Goal: Task Accomplishment & Management: Manage account settings

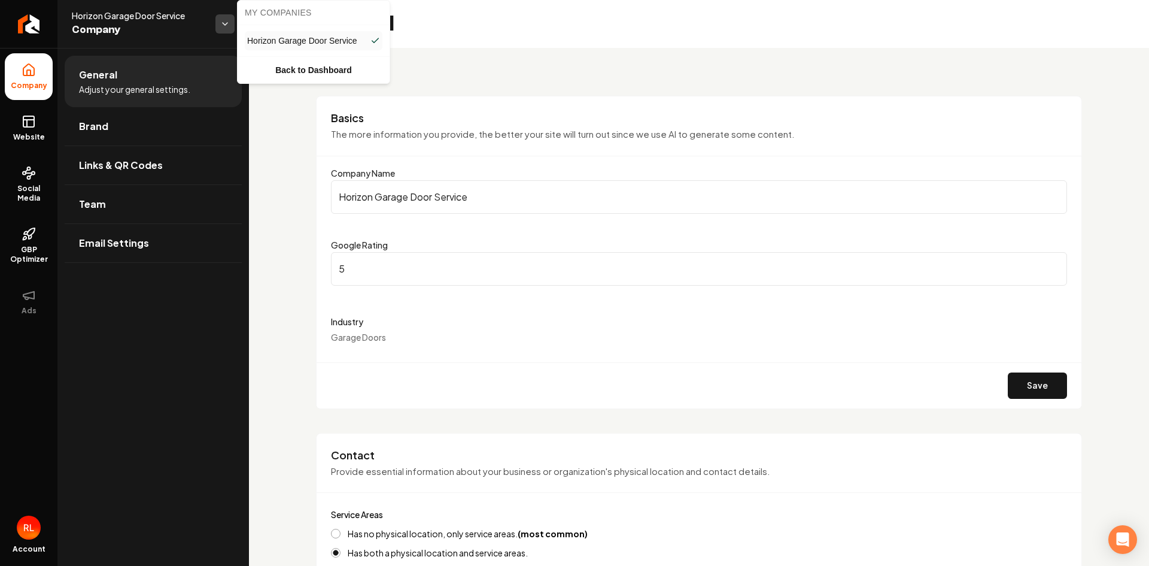
click at [223, 21] on html "Company Website Social Media GBP Optimizer Ads Account Horizon Garage Door Serv…" at bounding box center [574, 283] width 1149 height 566
click at [266, 37] on span "Horizon Garage Door Service" at bounding box center [302, 41] width 110 height 12
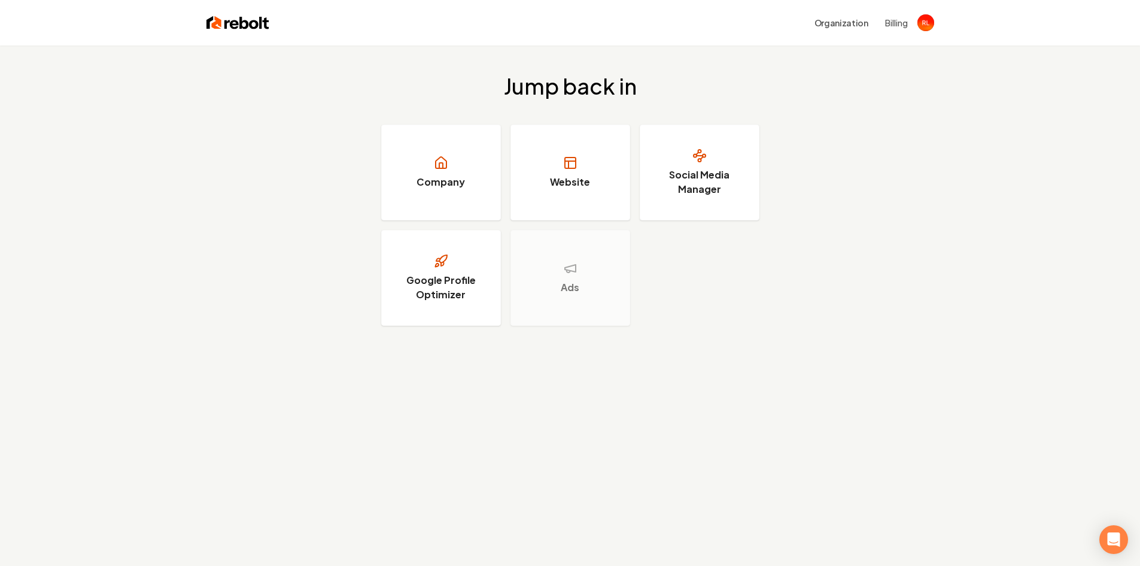
click at [892, 26] on button "Billing" at bounding box center [896, 23] width 23 height 12
click at [440, 180] on h3 "Company" at bounding box center [441, 182] width 48 height 14
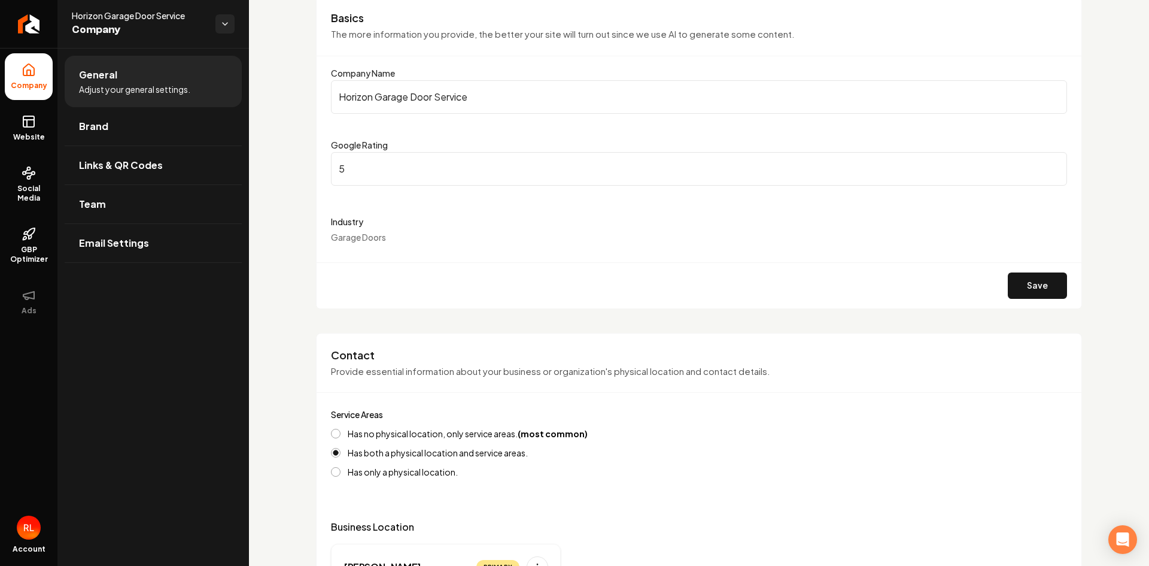
scroll to position [199, 0]
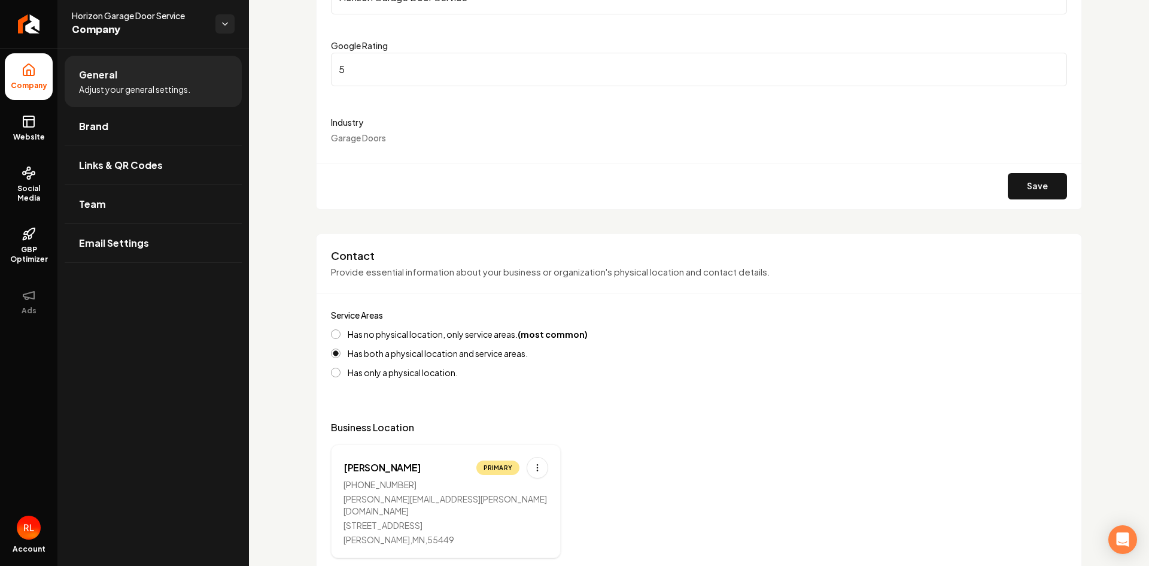
click at [390, 136] on div "Industry Garage Doors" at bounding box center [699, 129] width 736 height 29
click at [389, 137] on div "Industry Garage Doors" at bounding box center [699, 129] width 736 height 29
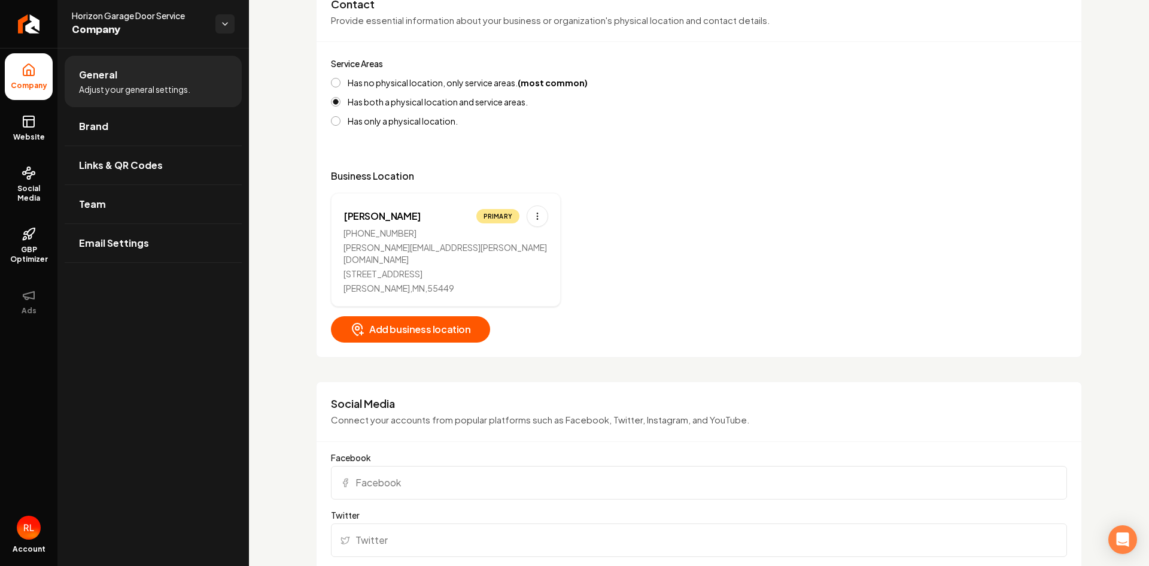
scroll to position [0, 0]
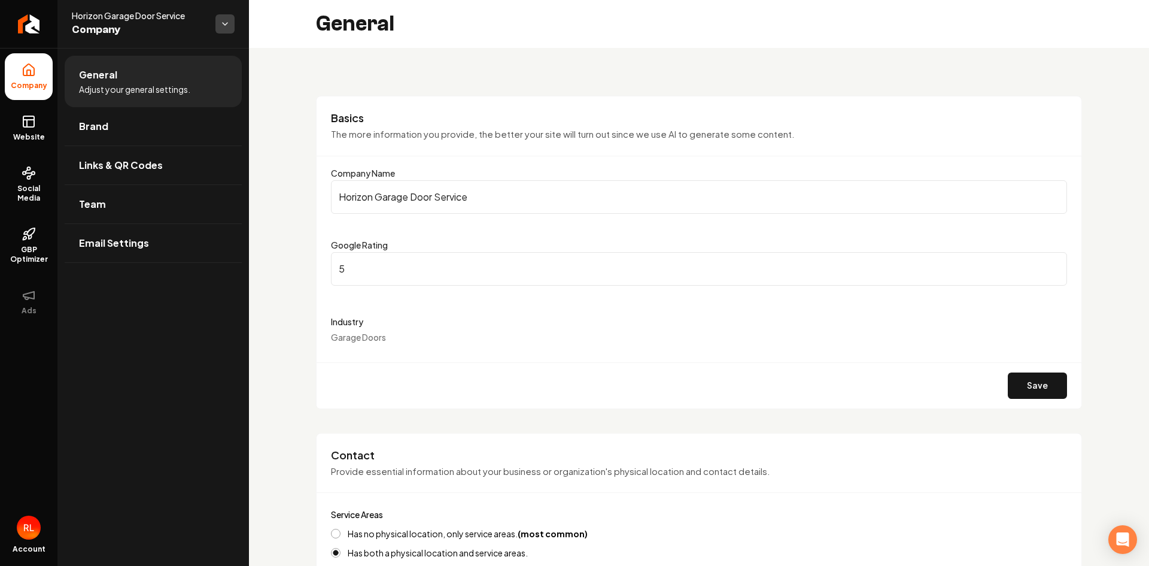
click at [221, 23] on html "Company Website Social Media GBP Optimizer Ads Account Horizon Garage Door Serv…" at bounding box center [574, 283] width 1149 height 566
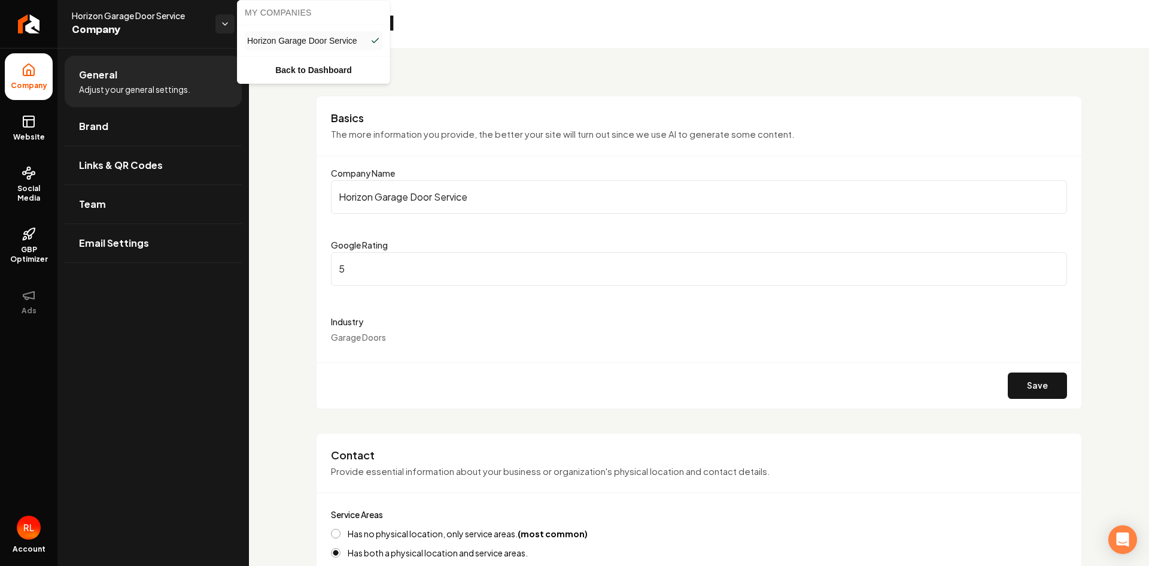
click at [220, 22] on html "Company Website Social Media GBP Optimizer Ads Account Horizon Garage Door Serv…" at bounding box center [574, 283] width 1149 height 566
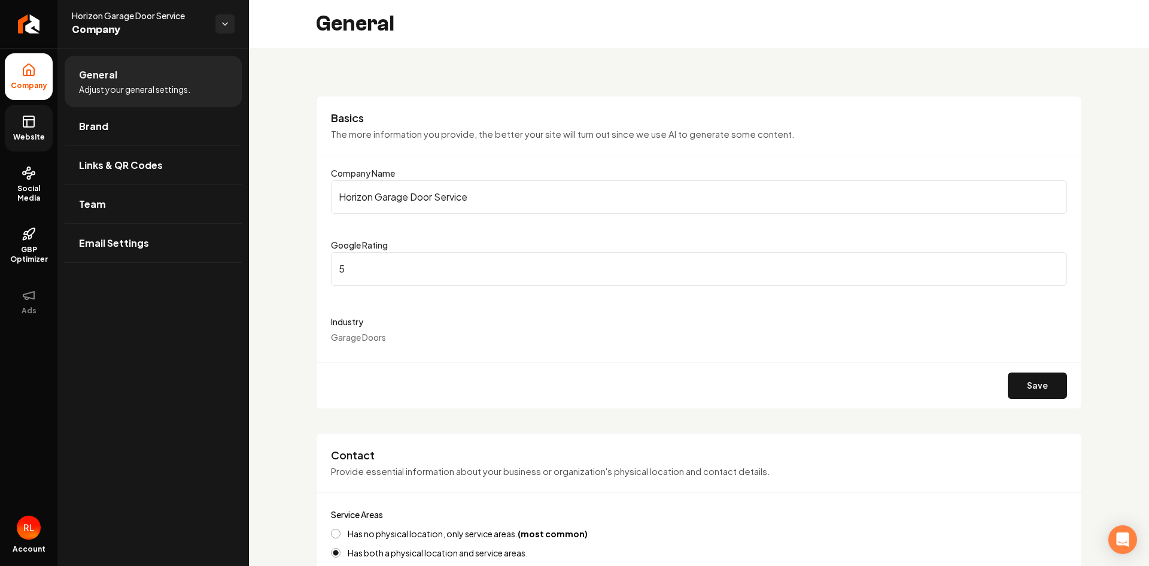
click at [31, 128] on icon at bounding box center [29, 121] width 14 height 14
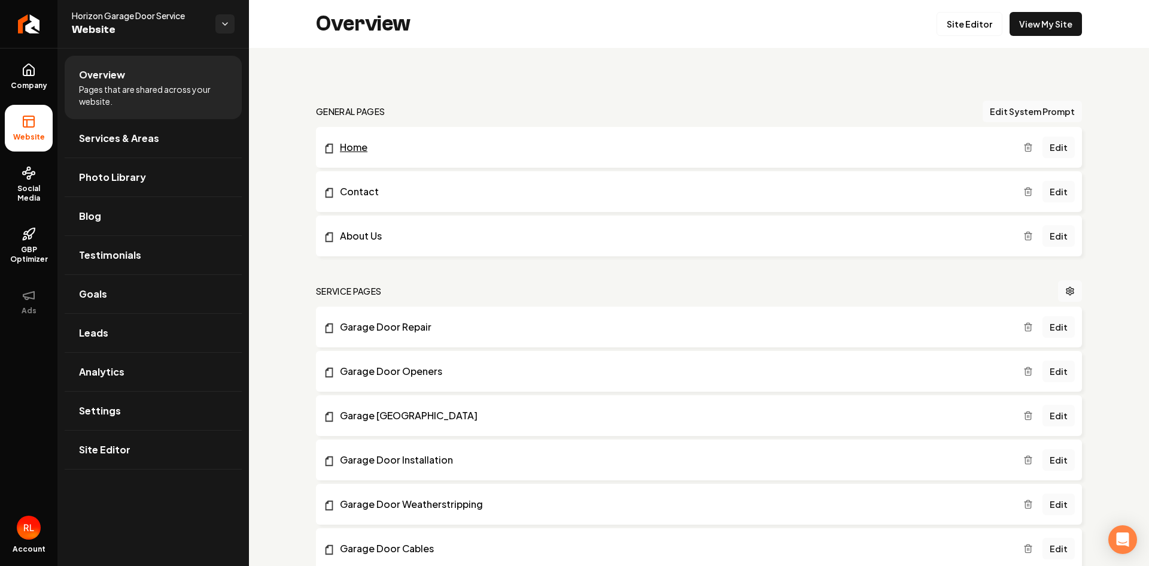
click at [349, 145] on link "Home" at bounding box center [673, 147] width 700 height 14
click at [1052, 150] on link "Edit" at bounding box center [1059, 147] width 32 height 22
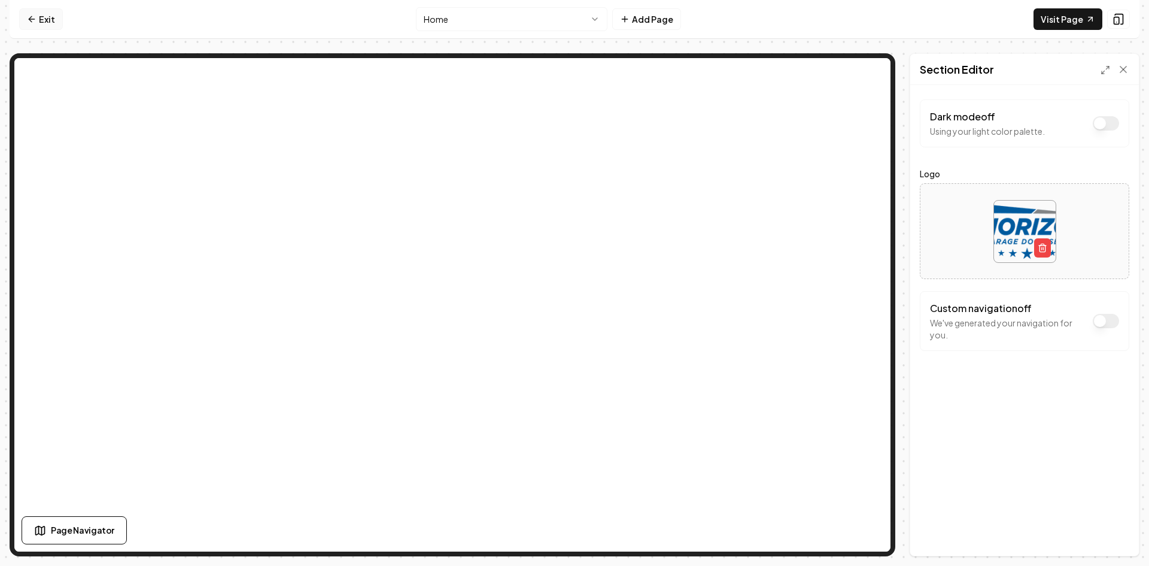
click at [40, 20] on link "Exit" at bounding box center [41, 19] width 44 height 22
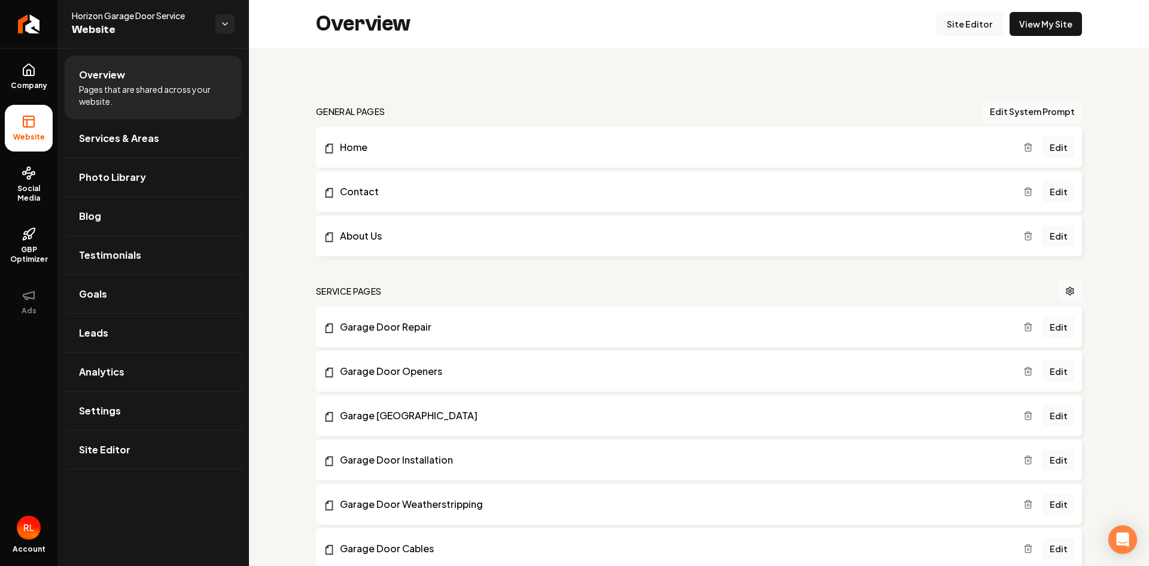
click at [958, 26] on link "Site Editor" at bounding box center [970, 24] width 66 height 24
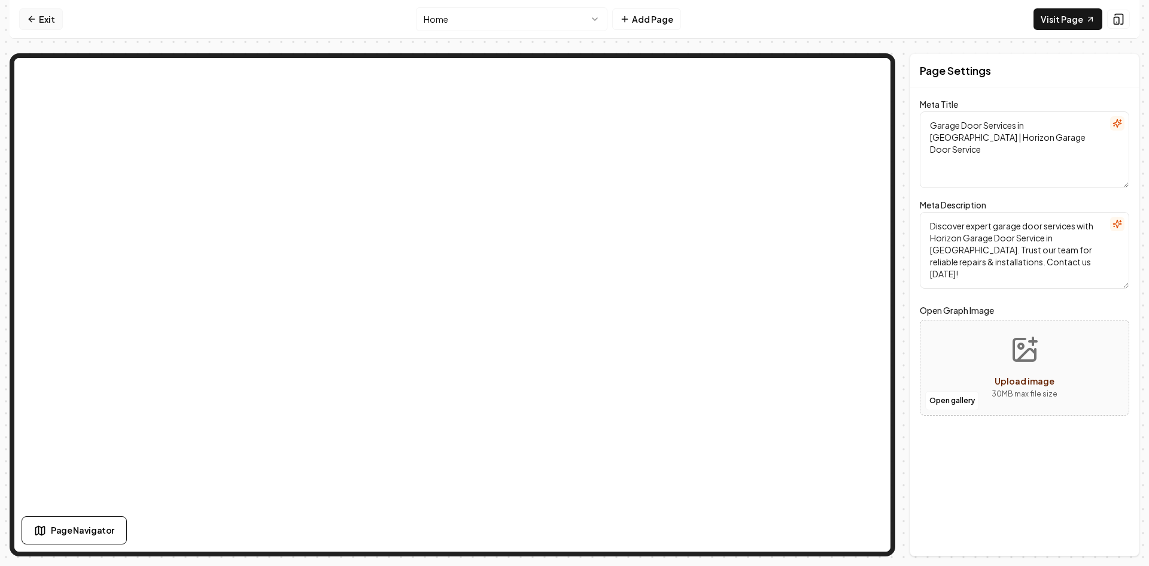
click at [40, 18] on link "Exit" at bounding box center [41, 19] width 44 height 22
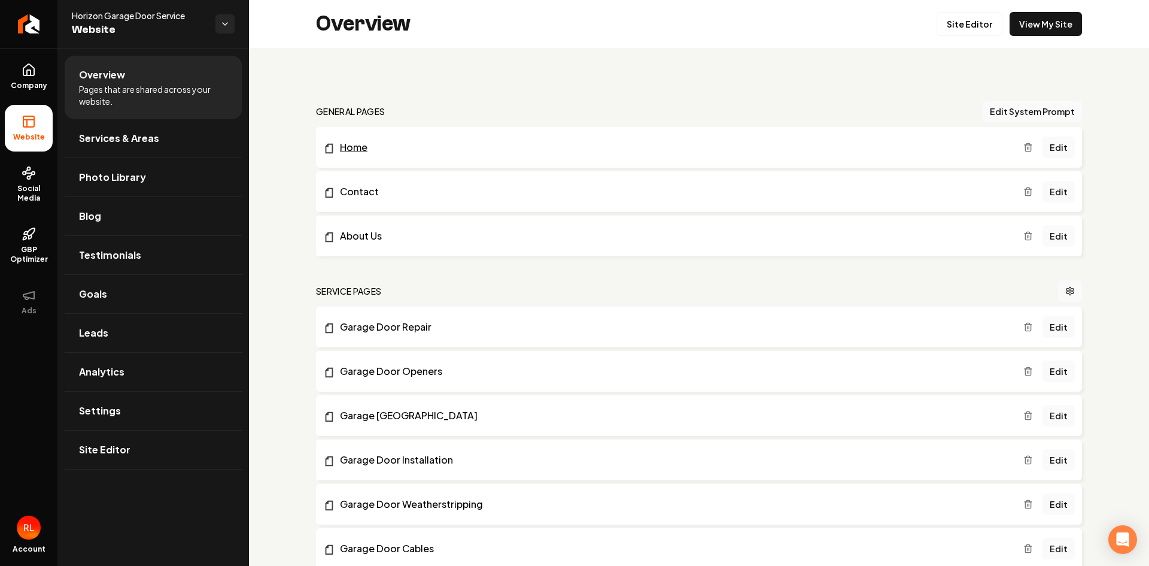
click at [349, 147] on link "Home" at bounding box center [673, 147] width 700 height 14
click at [1047, 146] on link "Edit" at bounding box center [1059, 147] width 32 height 22
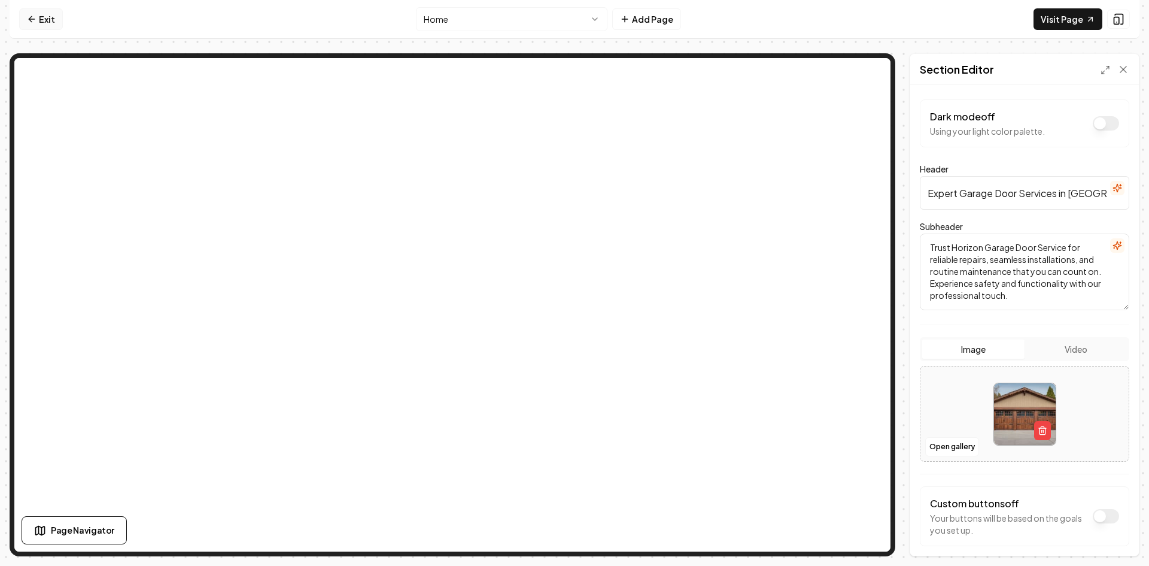
click at [31, 18] on icon at bounding box center [30, 18] width 3 height 5
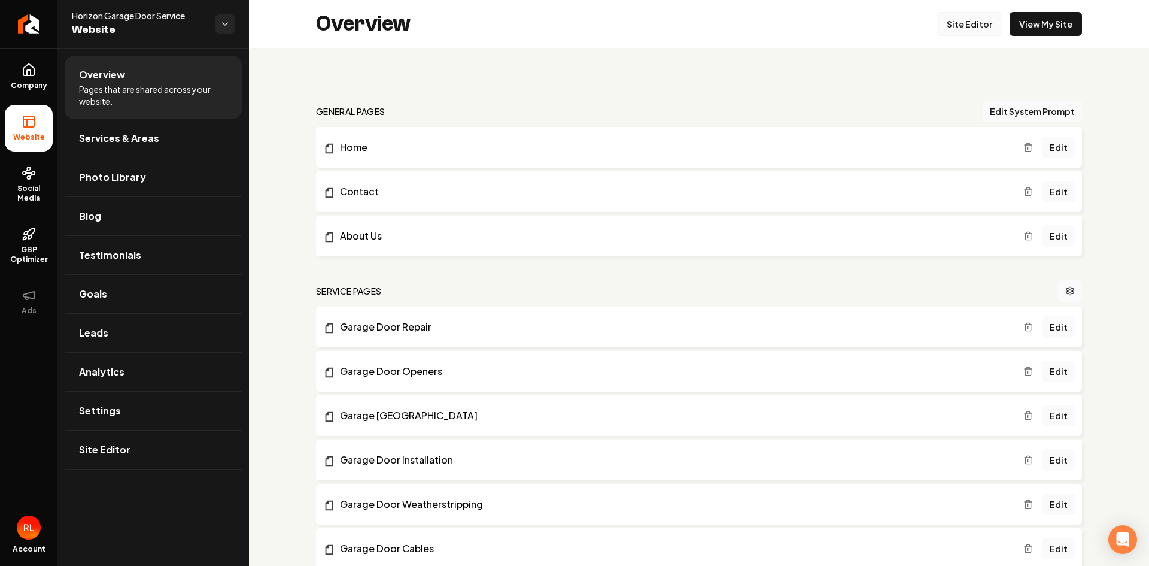
click at [966, 24] on link "Site Editor" at bounding box center [970, 24] width 66 height 24
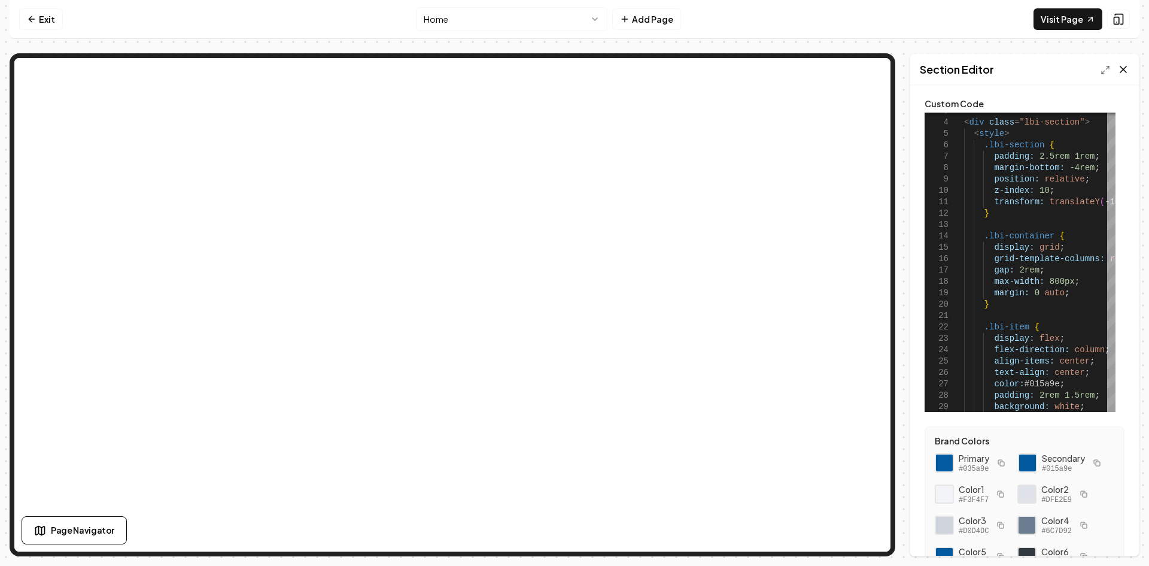
click at [1124, 68] on icon at bounding box center [1123, 69] width 12 height 12
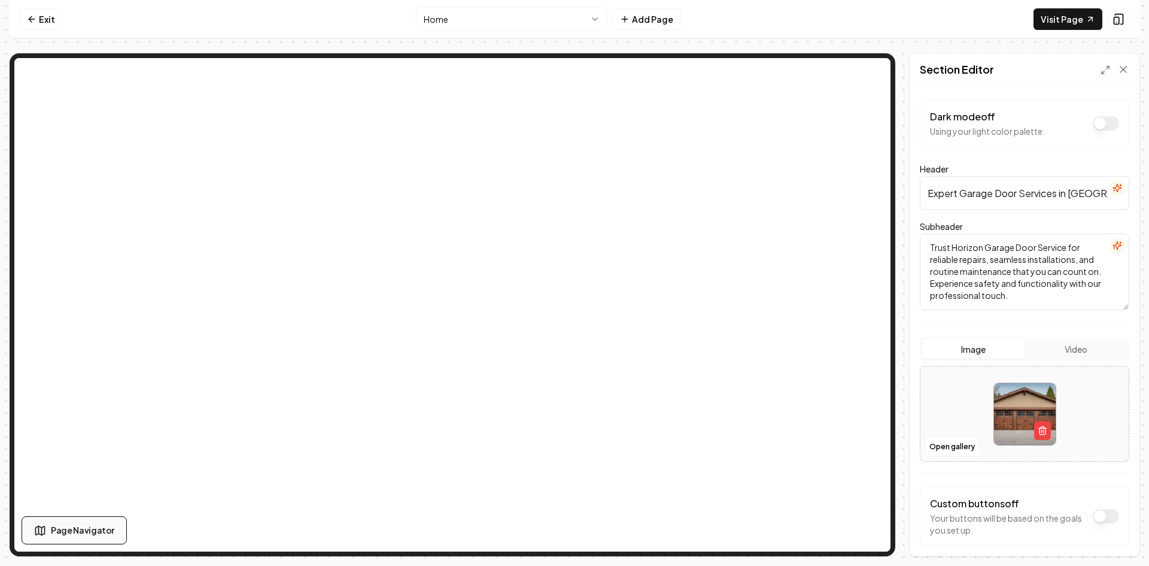
click at [56, 528] on span "Page Navigator" at bounding box center [82, 530] width 63 height 13
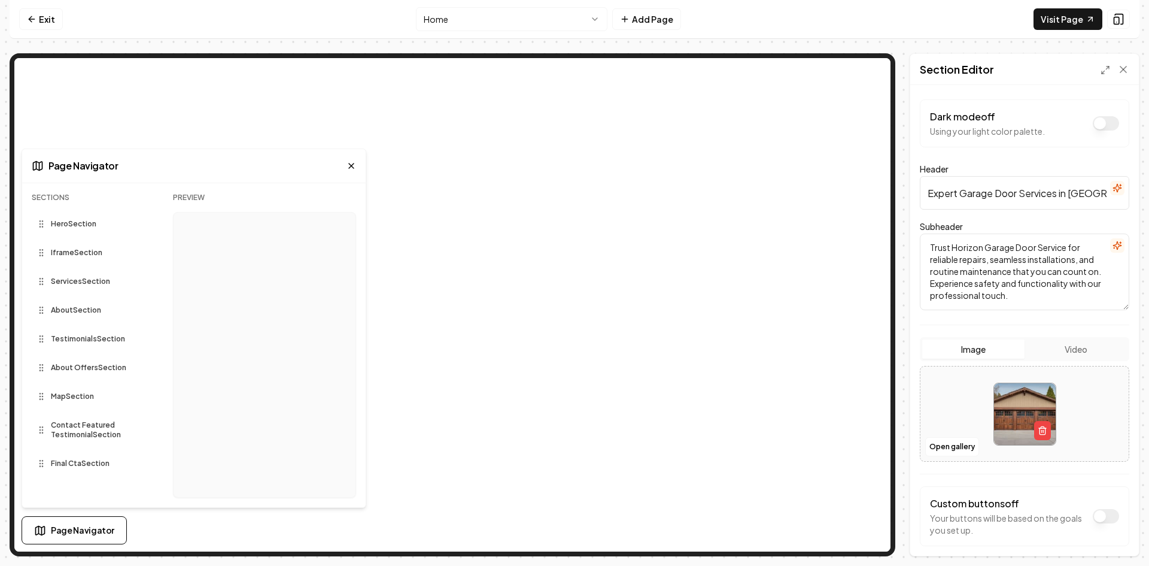
click at [348, 165] on icon at bounding box center [352, 166] width 10 height 10
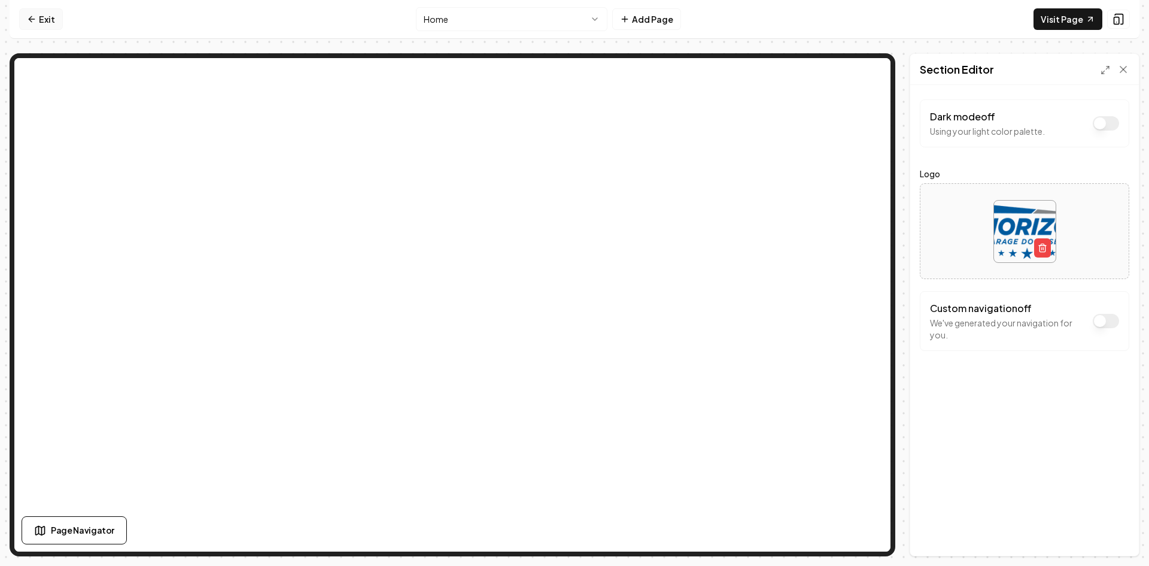
click at [33, 16] on icon at bounding box center [32, 19] width 10 height 10
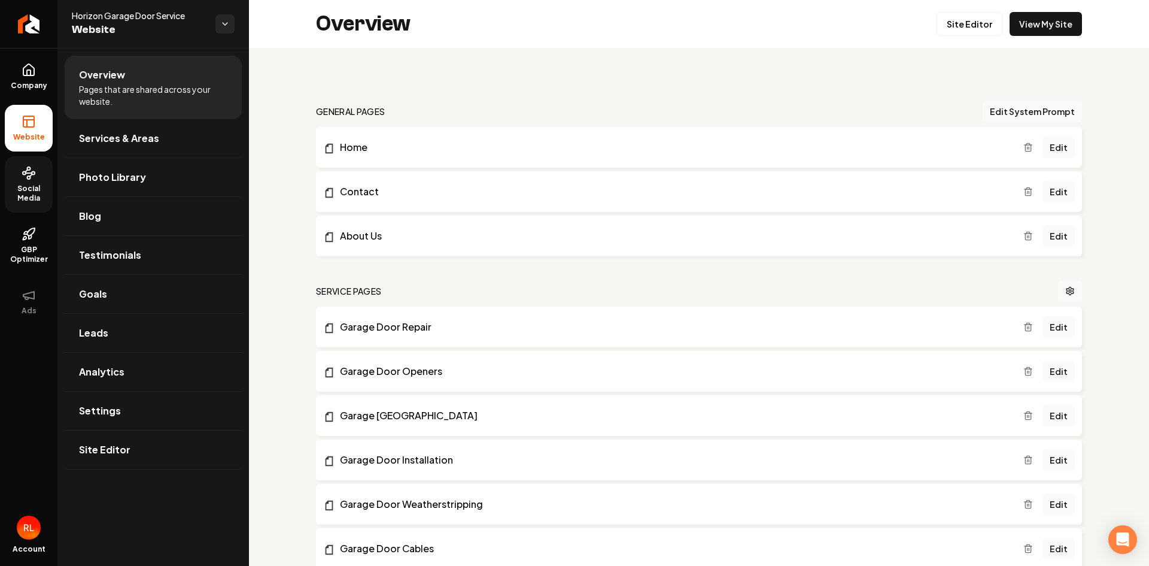
click at [25, 183] on link "Social Media" at bounding box center [29, 184] width 48 height 56
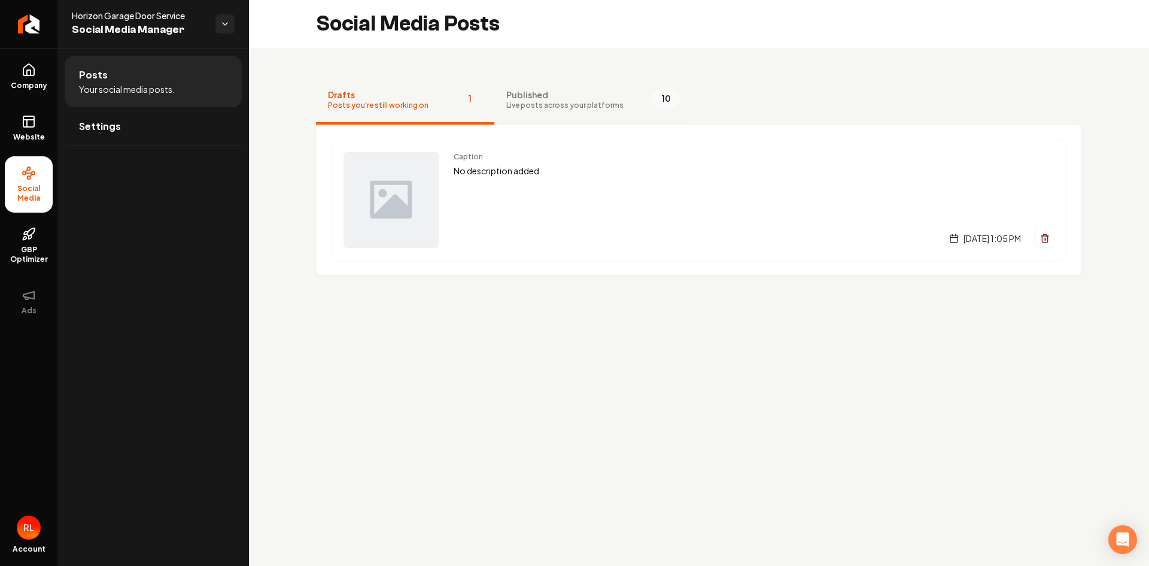
click at [525, 99] on span "Published" at bounding box center [564, 95] width 117 height 12
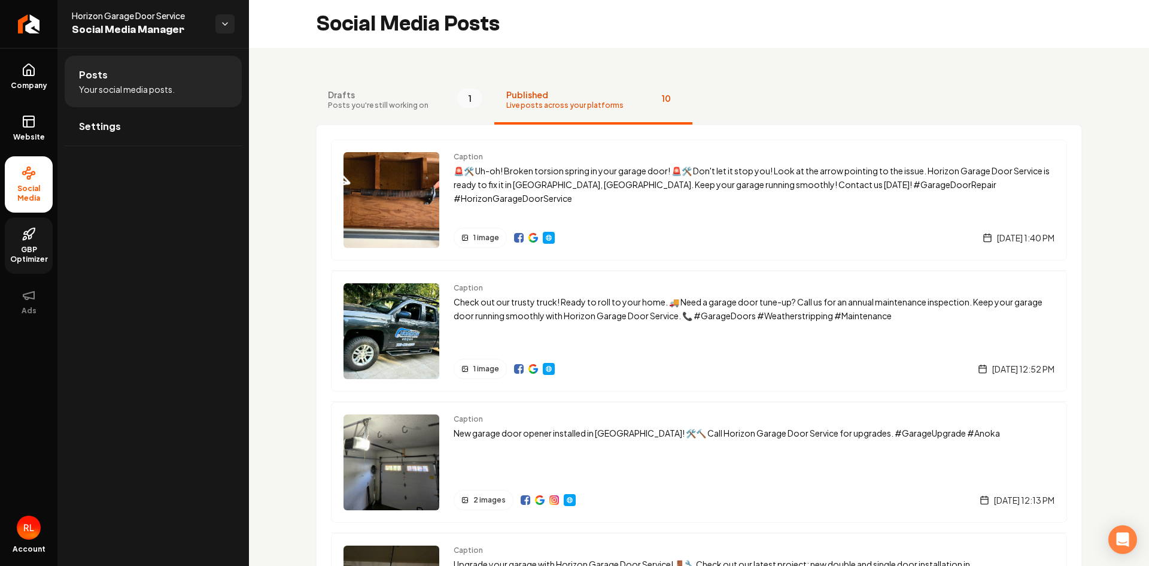
click at [29, 253] on span "GBP Optimizer" at bounding box center [29, 254] width 48 height 19
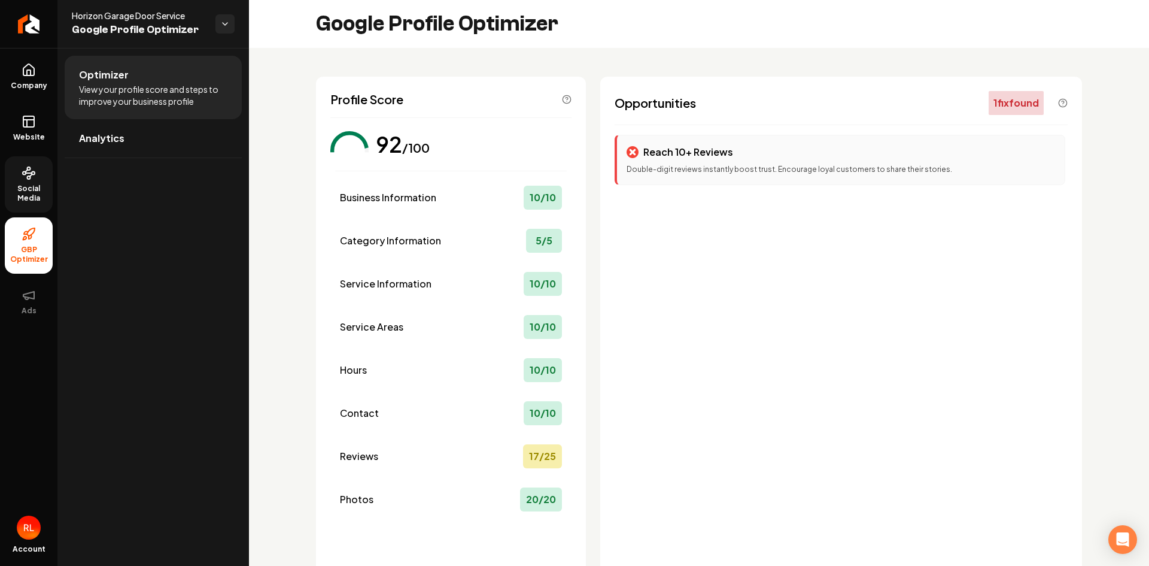
click at [655, 151] on p "Reach 10+ Reviews" at bounding box center [688, 152] width 90 height 14
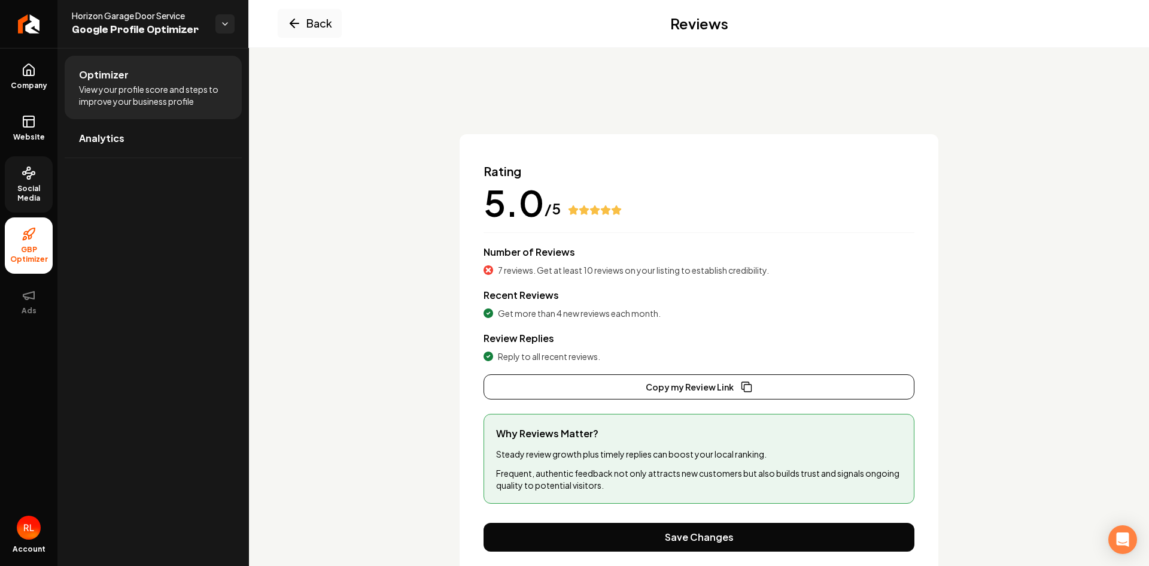
scroll to position [43, 0]
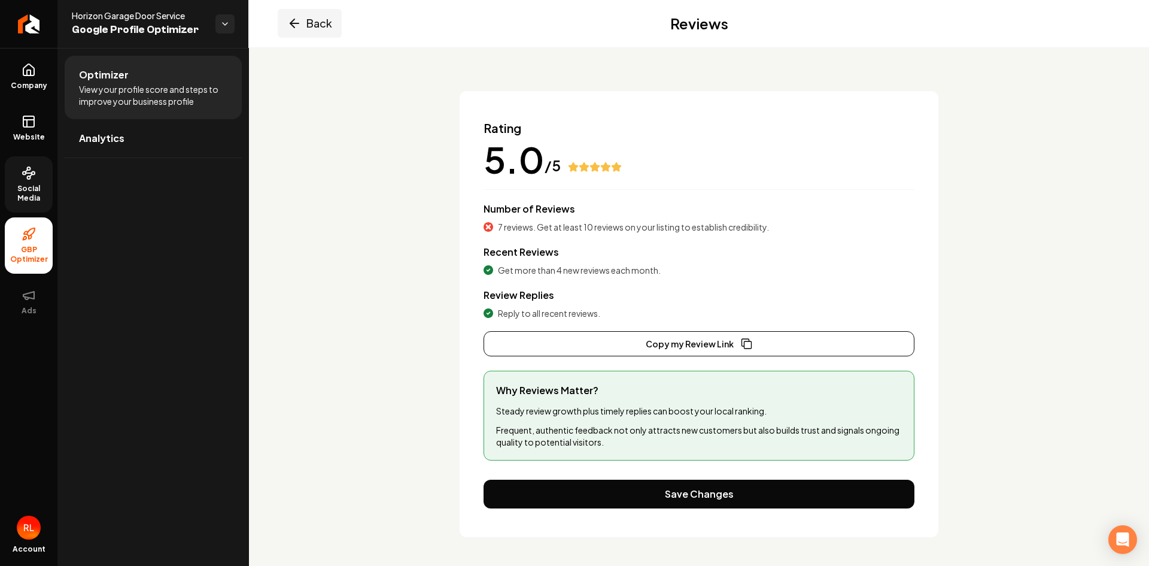
click at [305, 25] on button "Back" at bounding box center [310, 23] width 64 height 29
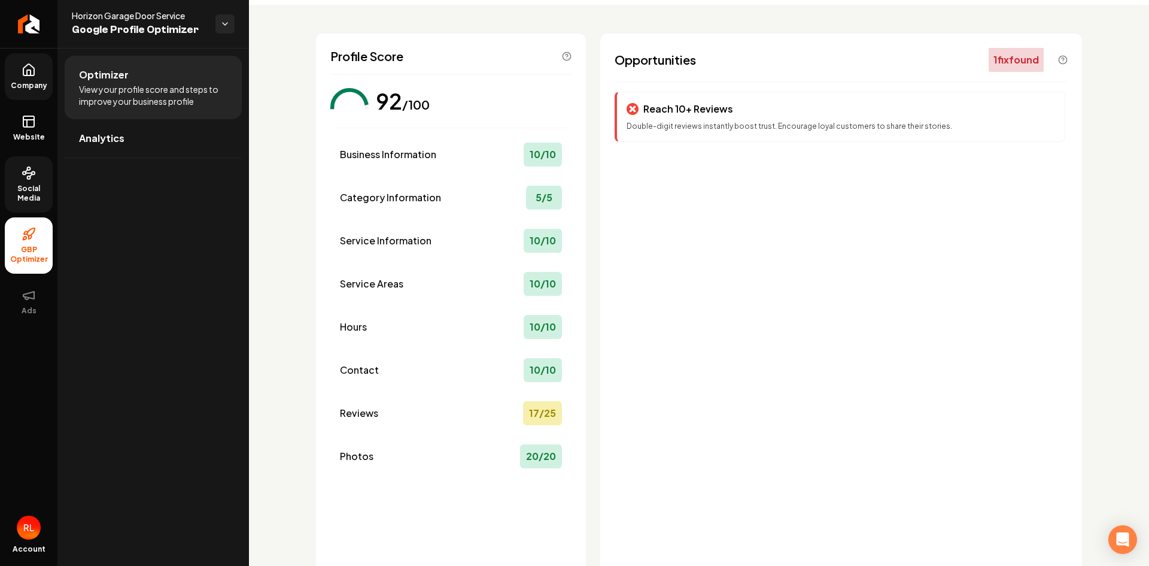
click at [28, 81] on span "Company" at bounding box center [29, 86] width 46 height 10
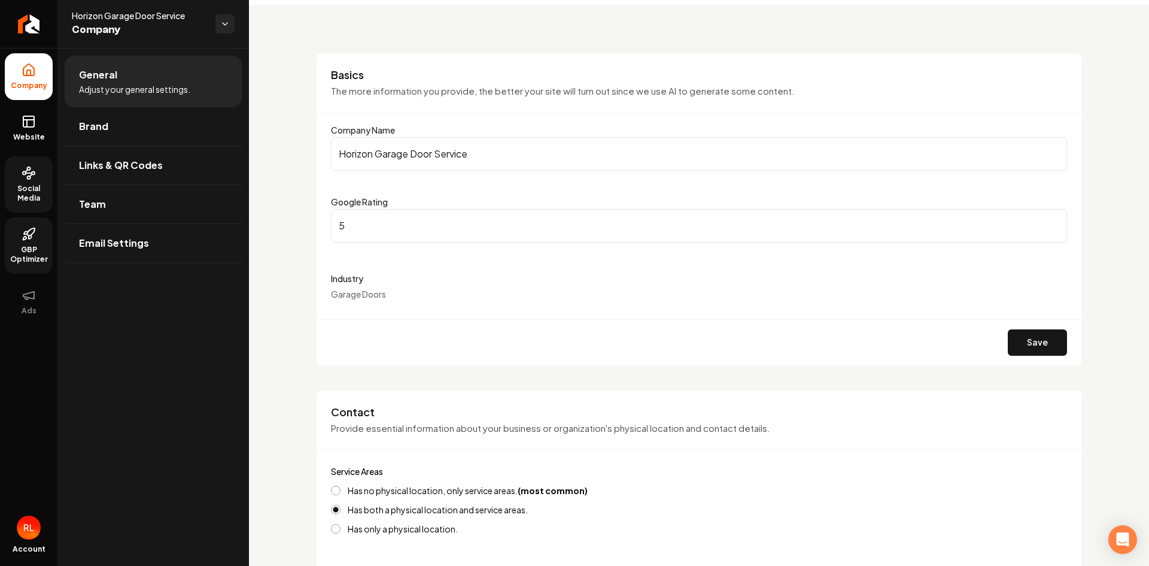
click at [25, 241] on icon at bounding box center [29, 234] width 14 height 14
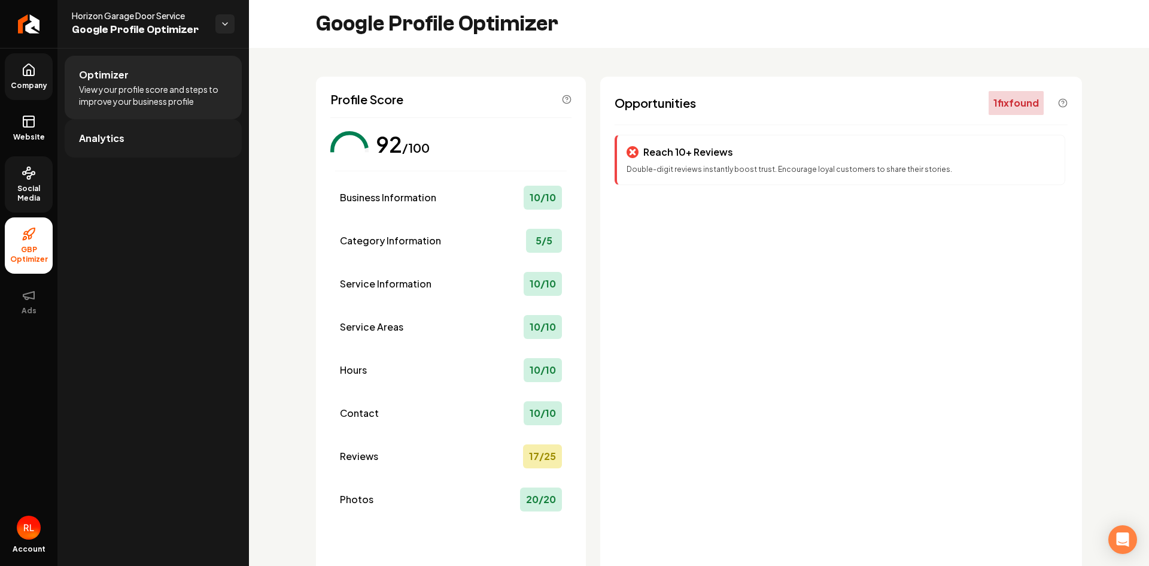
click at [113, 136] on span "Analytics" at bounding box center [101, 138] width 45 height 14
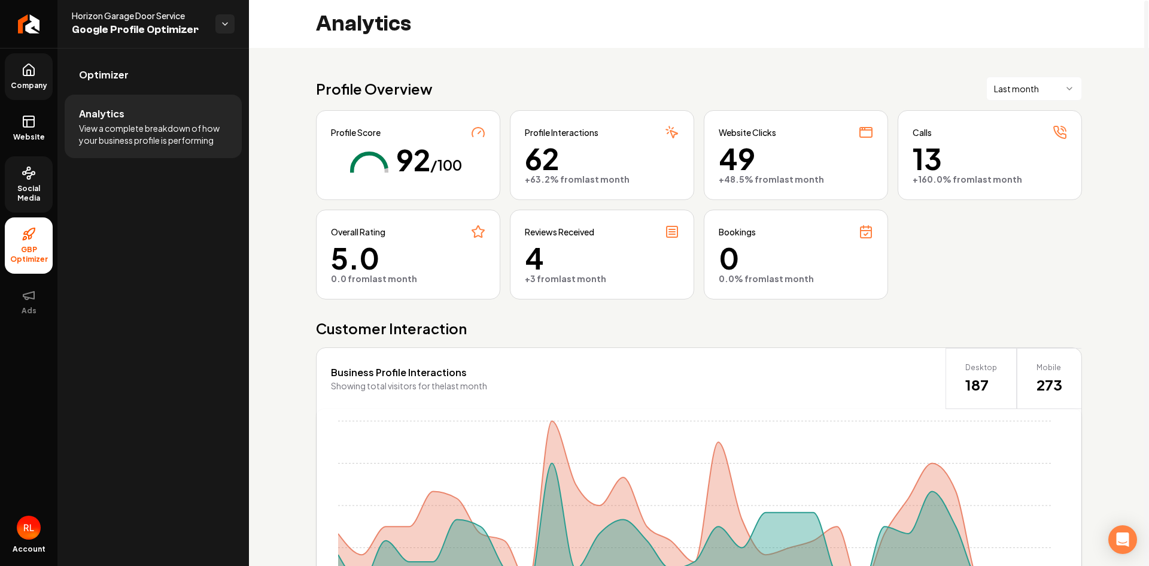
click at [669, 234] on icon "Main content area" at bounding box center [672, 234] width 6 height 0
click at [531, 244] on span "4" at bounding box center [602, 258] width 154 height 29
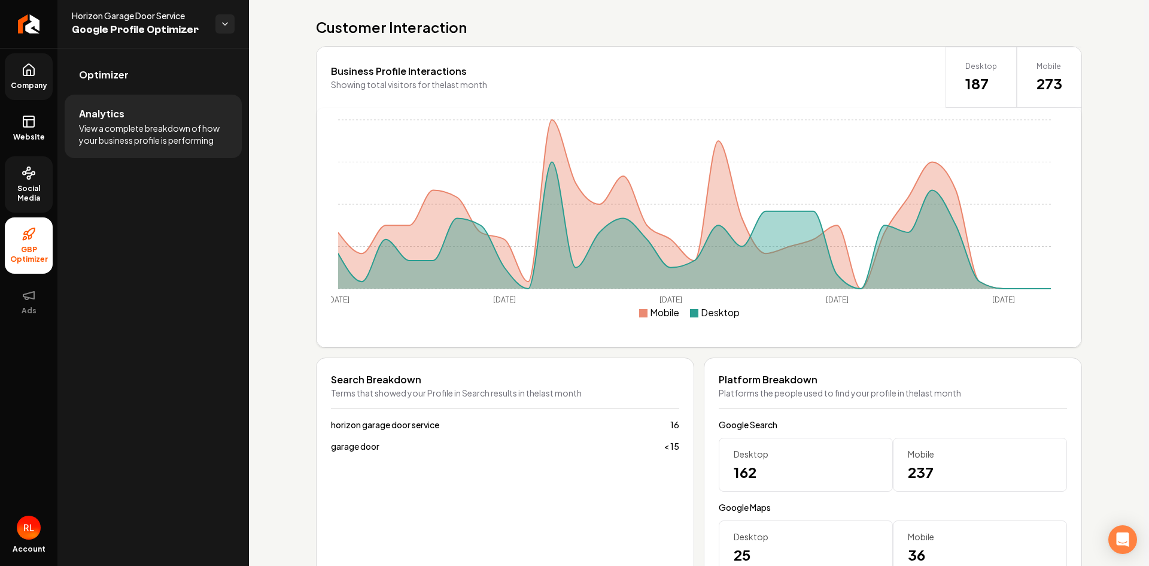
scroll to position [23, 0]
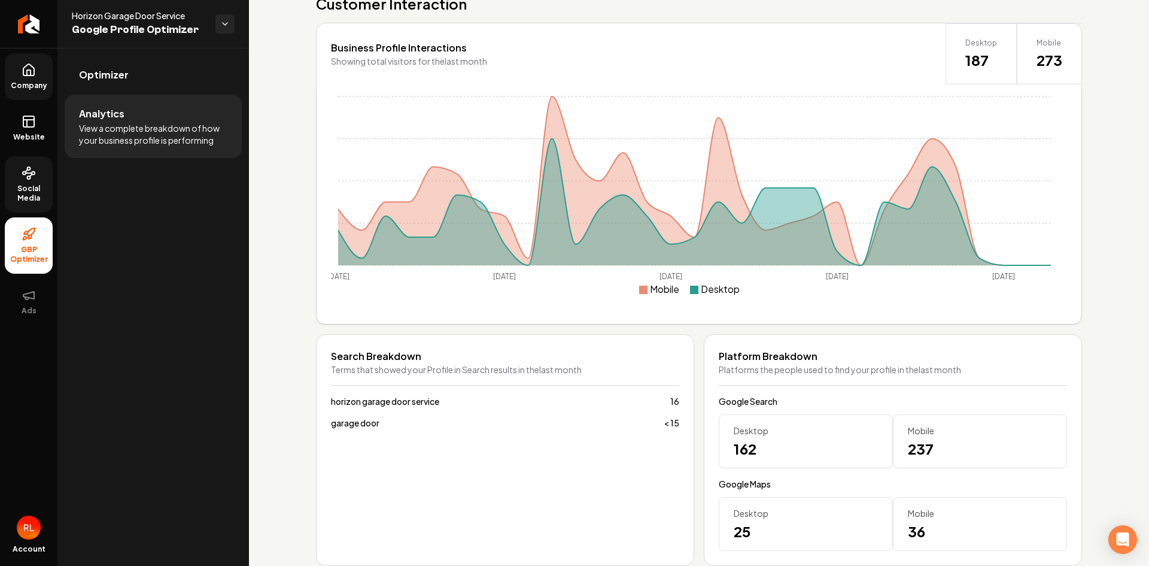
click at [363, 421] on span "garage door" at bounding box center [355, 423] width 48 height 12
drag, startPoint x: 666, startPoint y: 423, endPoint x: 676, endPoint y: 397, distance: 27.1
click at [668, 417] on span "< 15" at bounding box center [672, 423] width 16 height 12
click at [670, 400] on span "16" at bounding box center [674, 401] width 9 height 12
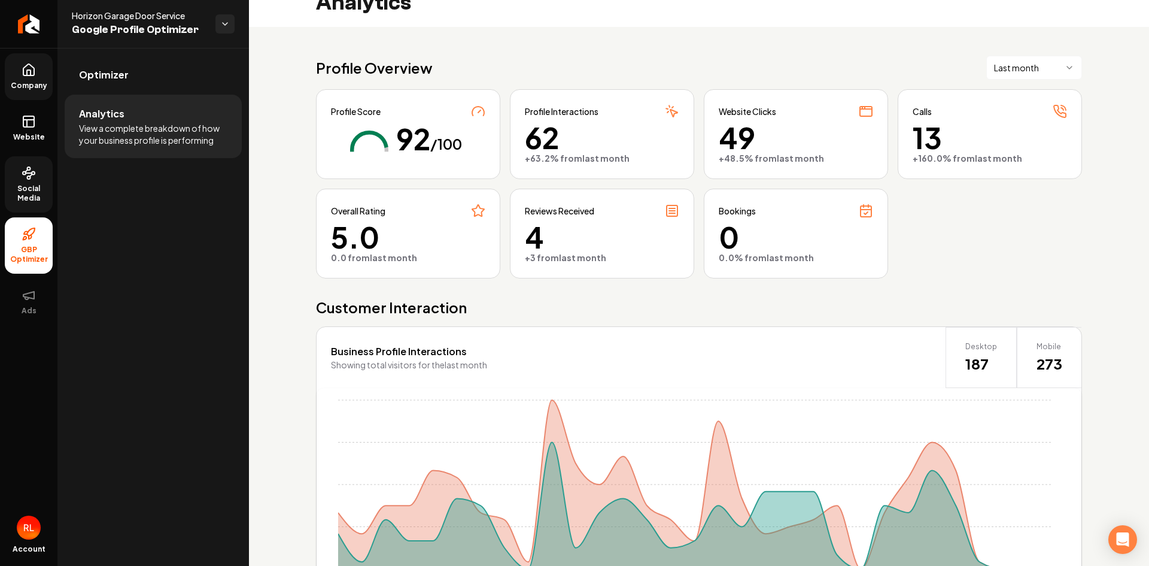
scroll to position [18, 0]
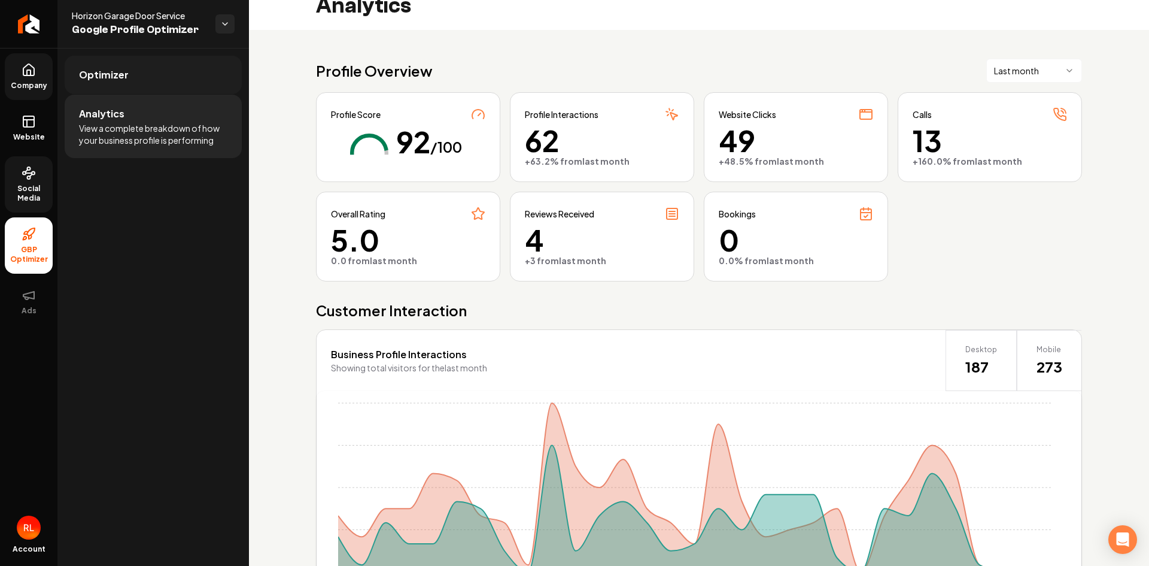
click at [110, 74] on span "Optimizer" at bounding box center [104, 75] width 50 height 14
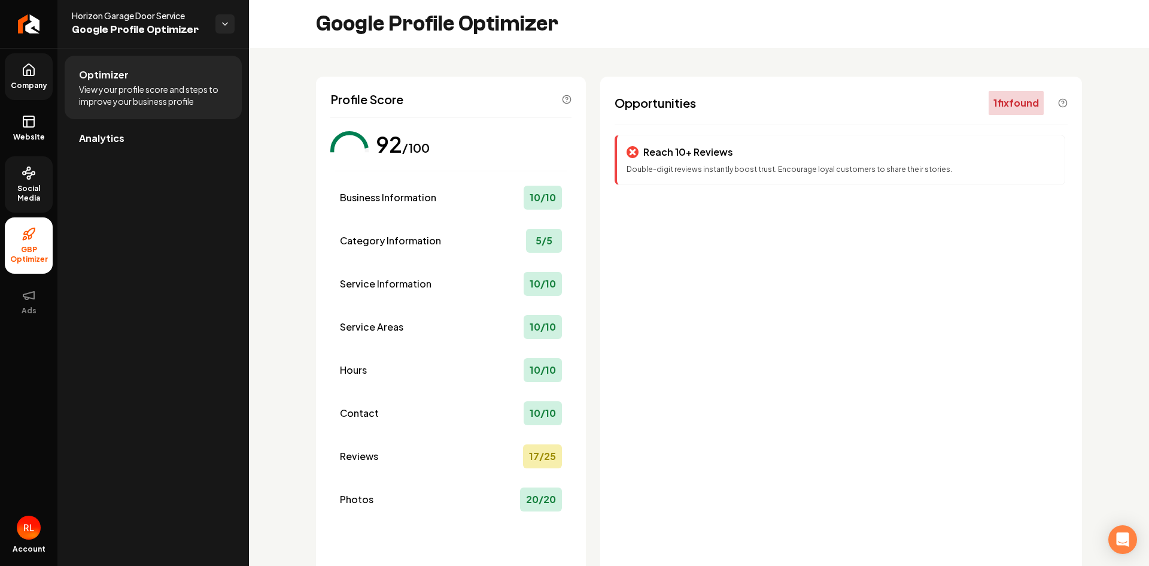
click at [29, 71] on icon at bounding box center [29, 70] width 14 height 14
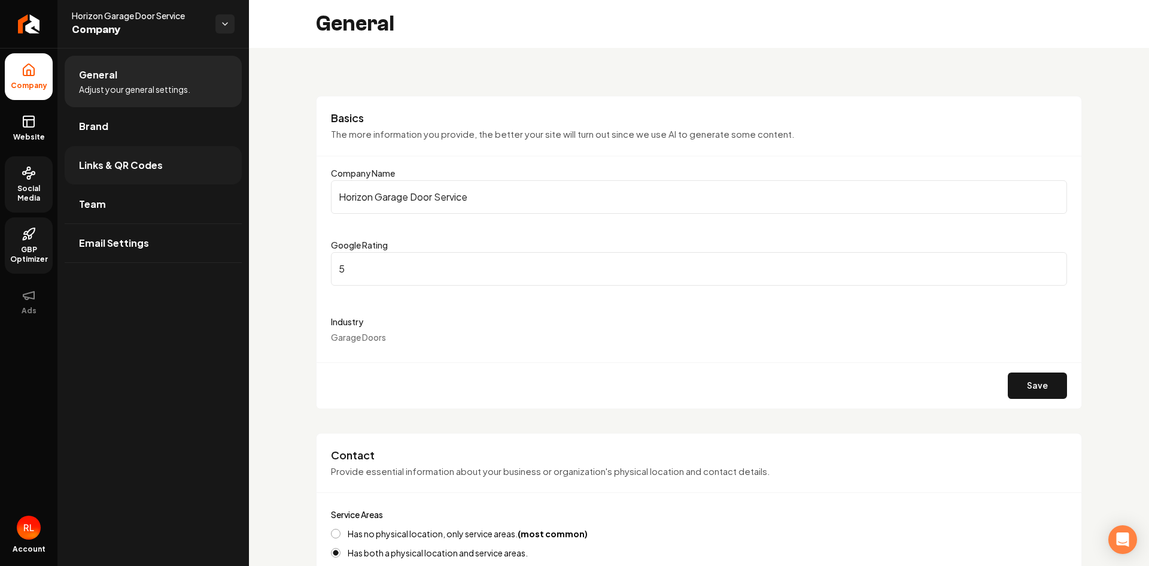
click at [108, 167] on span "Links & QR Codes" at bounding box center [121, 165] width 84 height 14
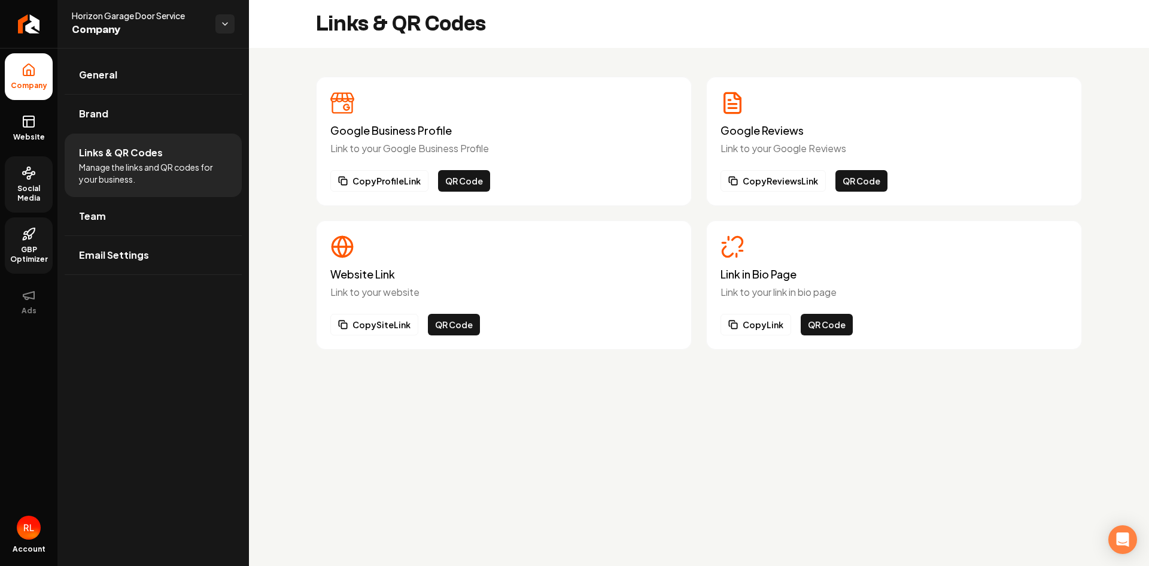
click at [337, 108] on icon "Main content area" at bounding box center [342, 103] width 24 height 24
click at [360, 130] on h3 "Google Business Profile" at bounding box center [503, 130] width 347 height 12
click at [374, 181] on button "Copy Profile Link" at bounding box center [379, 181] width 98 height 22
click at [339, 110] on icon "Main content area" at bounding box center [342, 103] width 24 height 24
click at [335, 251] on icon "Main content area" at bounding box center [342, 247] width 24 height 24
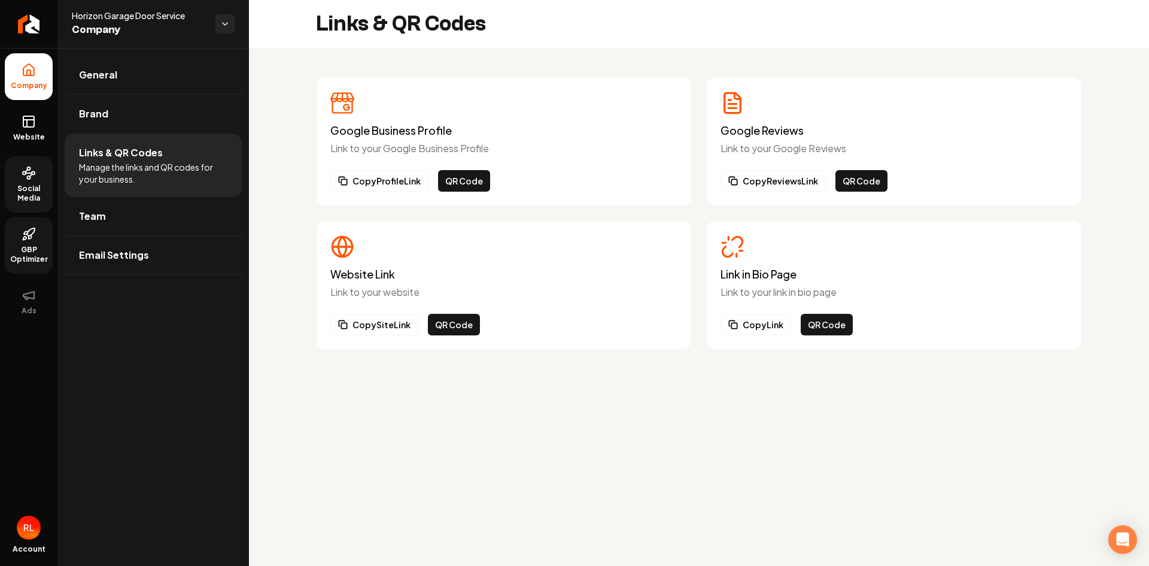
click at [738, 275] on h3 "Link in Bio Page" at bounding box center [894, 274] width 347 height 12
click at [92, 216] on span "Team" at bounding box center [92, 216] width 27 height 14
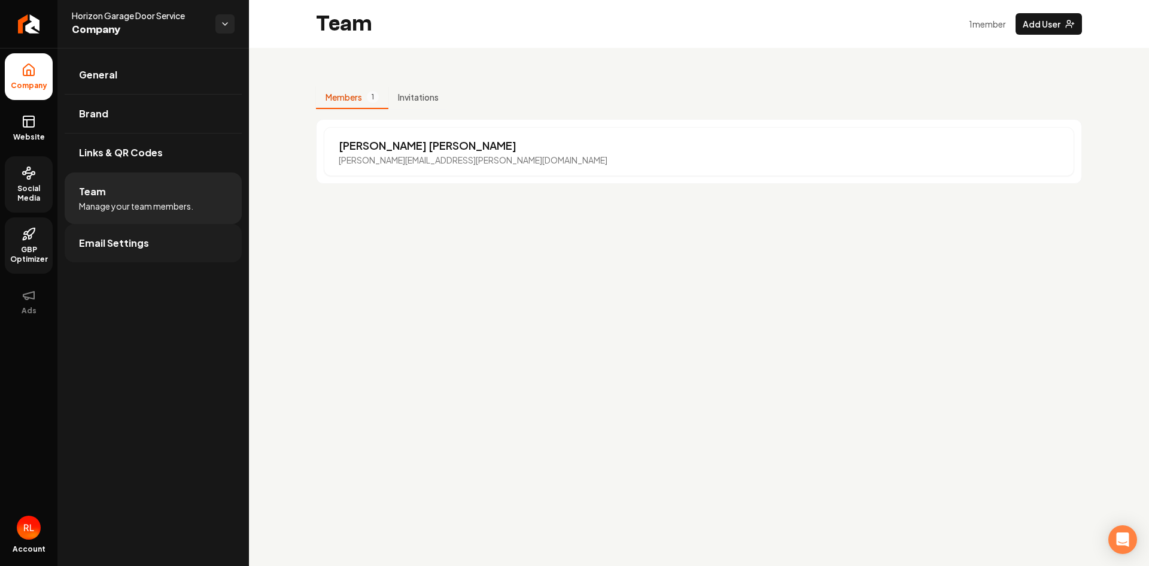
click at [124, 242] on span "Email Settings" at bounding box center [114, 243] width 70 height 14
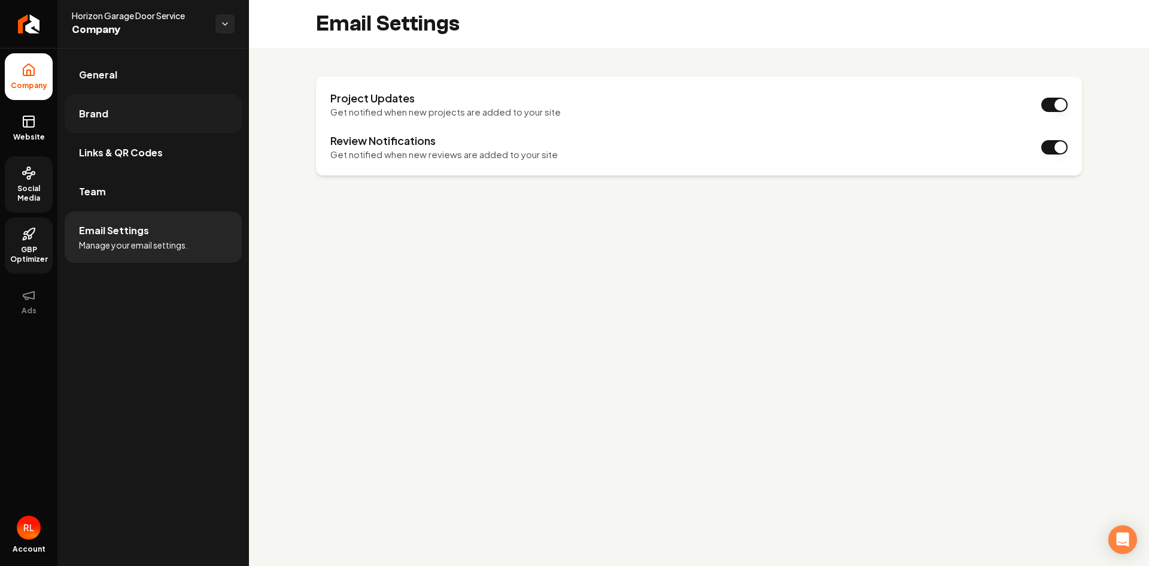
click at [89, 111] on span "Brand" at bounding box center [93, 114] width 29 height 14
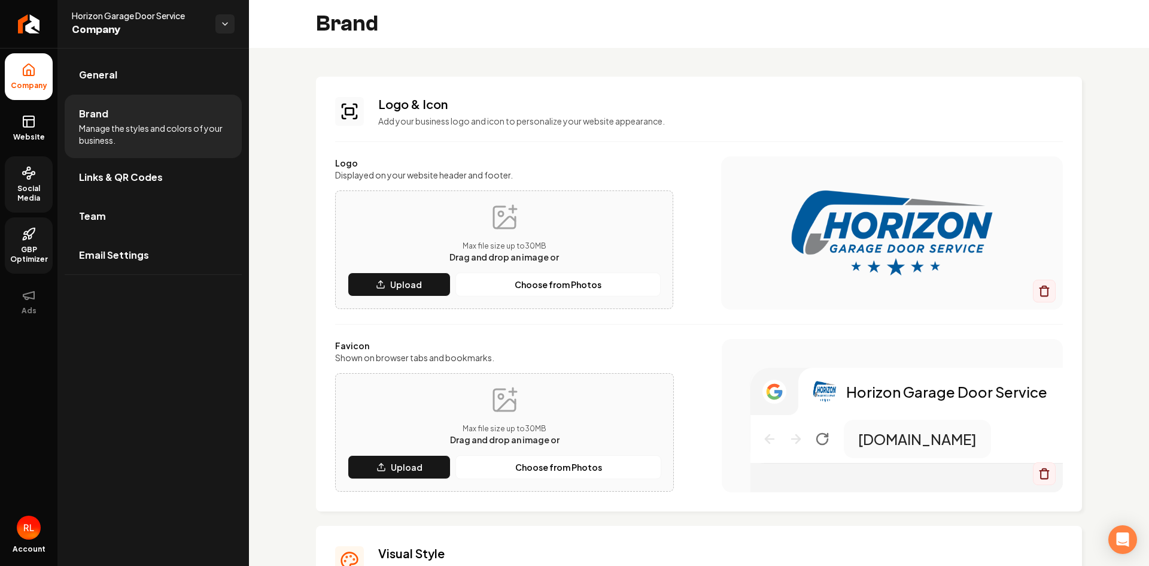
click at [767, 396] on icon "Main content area" at bounding box center [773, 396] width 13 height 7
click at [109, 77] on span "General" at bounding box center [98, 75] width 38 height 14
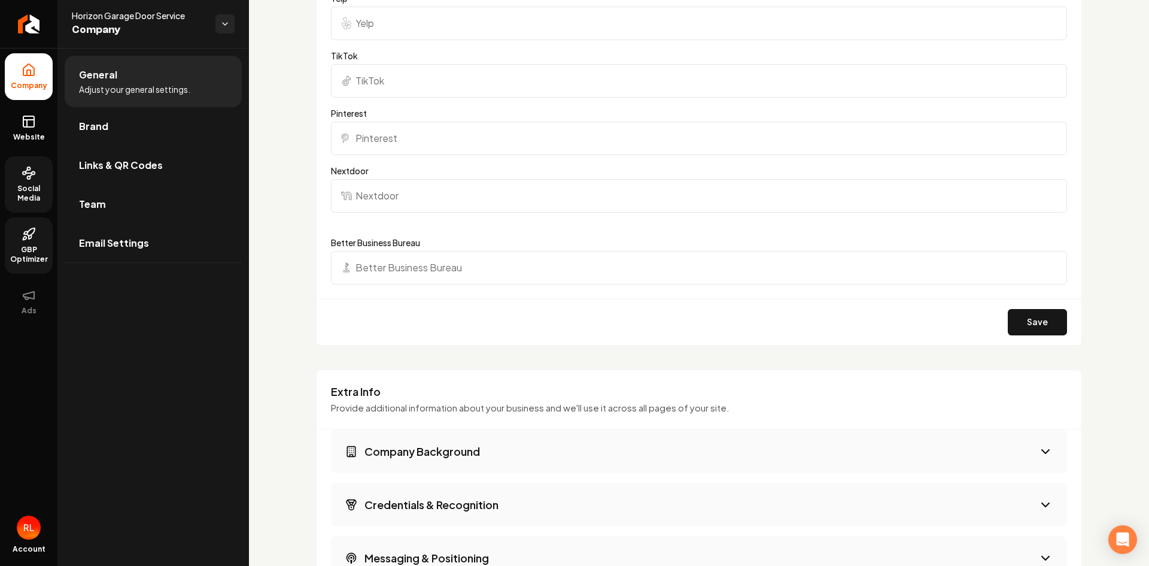
scroll to position [1396, 0]
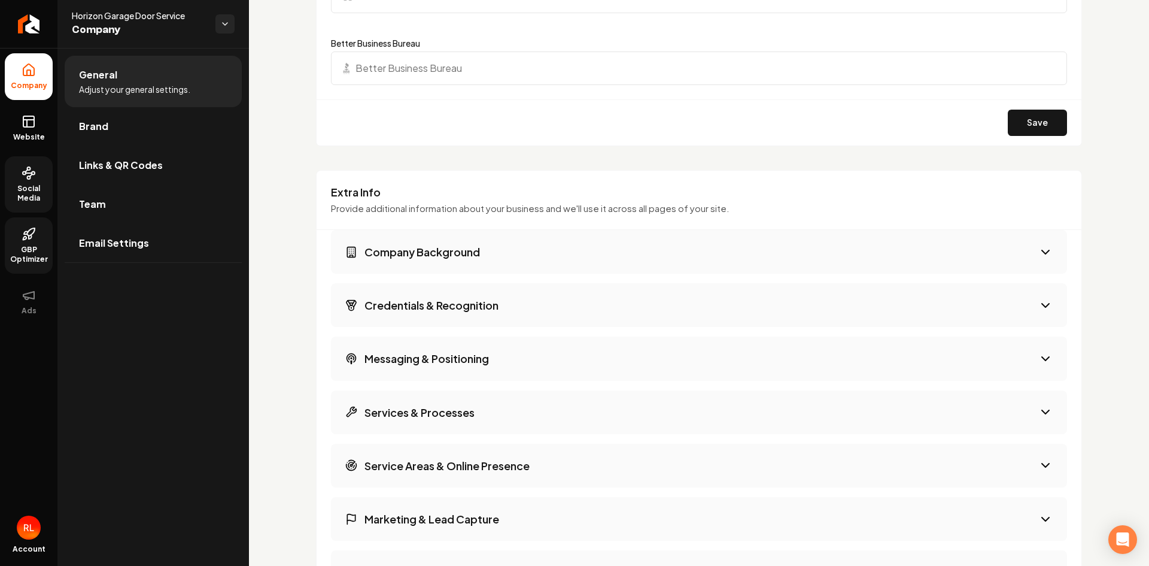
click at [1038, 245] on icon "Main content area" at bounding box center [1045, 252] width 14 height 14
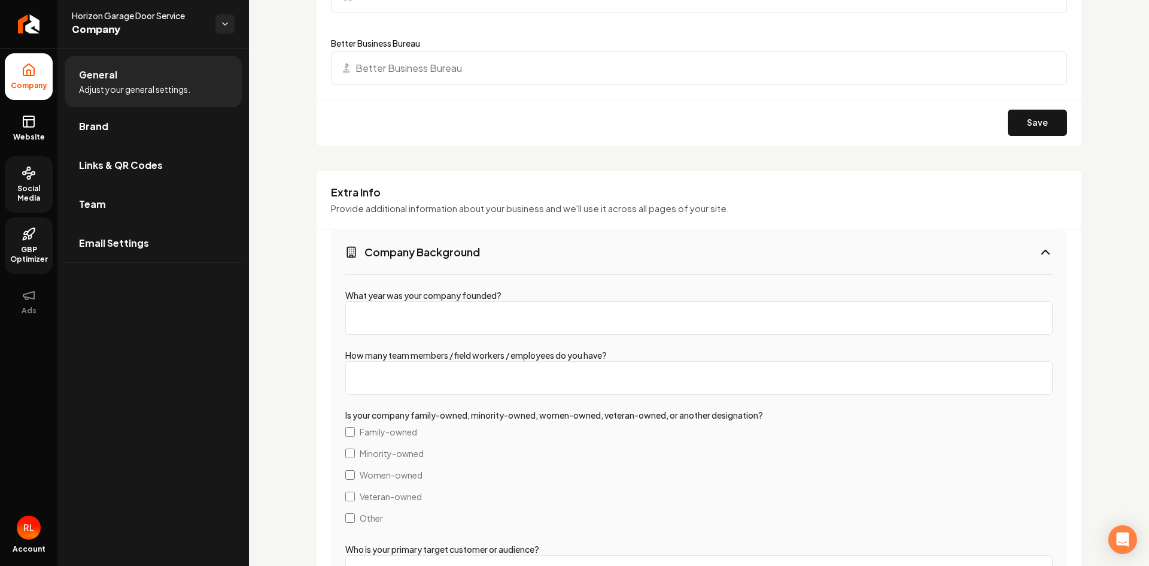
click at [1038, 245] on icon "Main content area" at bounding box center [1045, 252] width 14 height 14
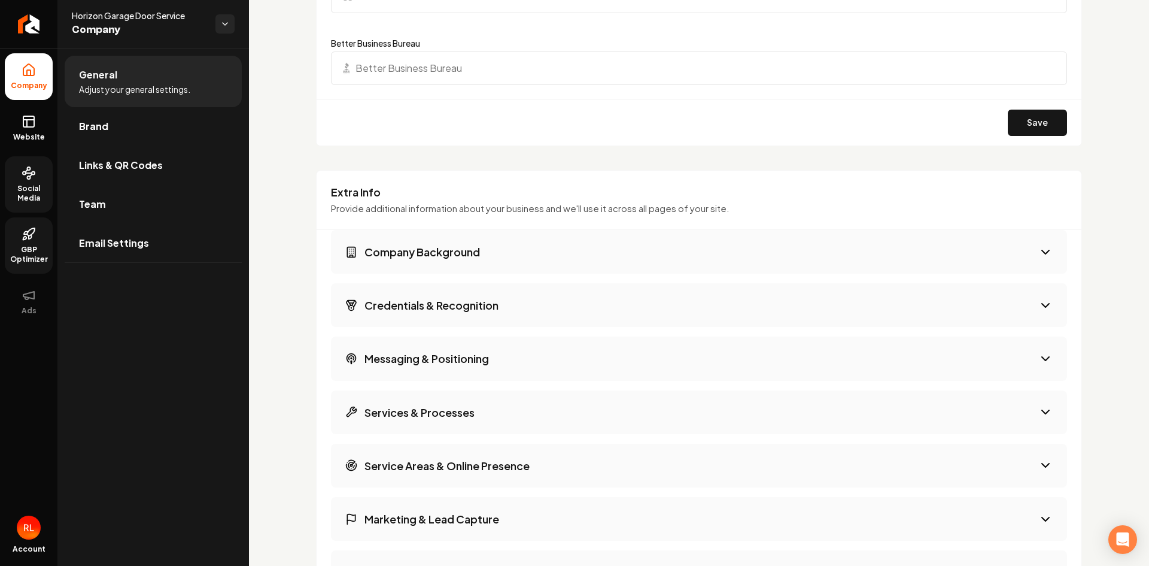
click at [1038, 298] on icon "Main content area" at bounding box center [1045, 305] width 14 height 14
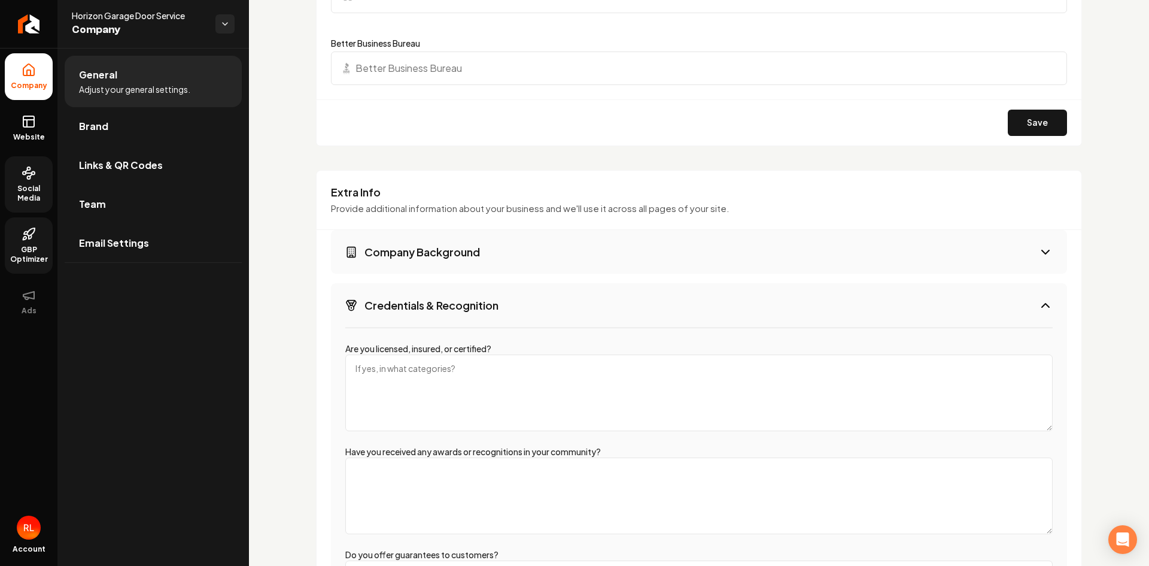
click at [1042, 303] on icon "Main content area" at bounding box center [1045, 305] width 7 height 4
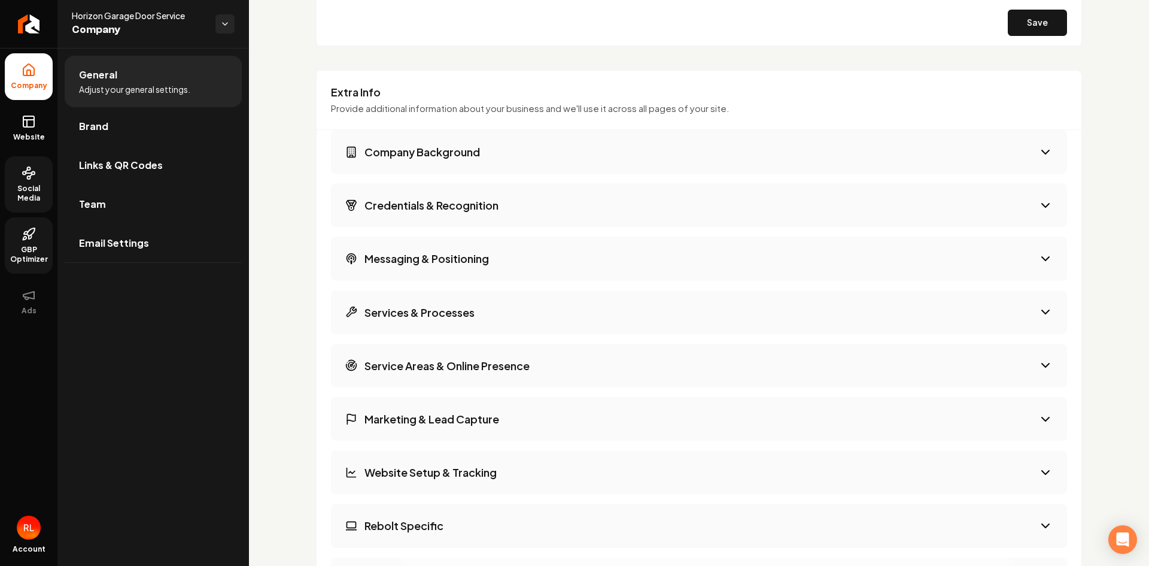
scroll to position [1596, 0]
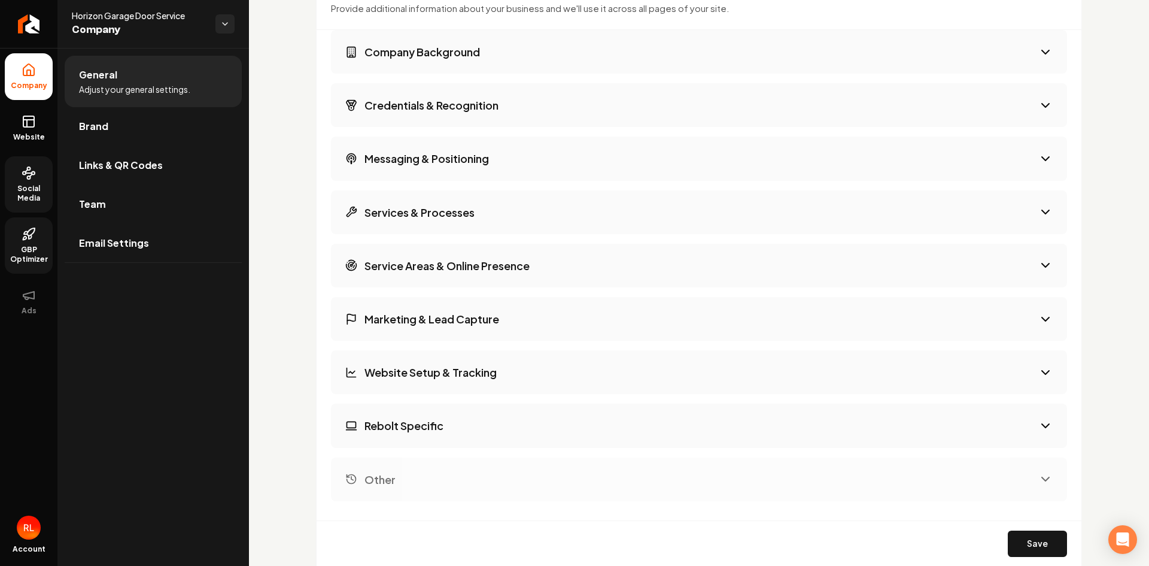
click at [1038, 418] on icon "Main content area" at bounding box center [1045, 425] width 14 height 14
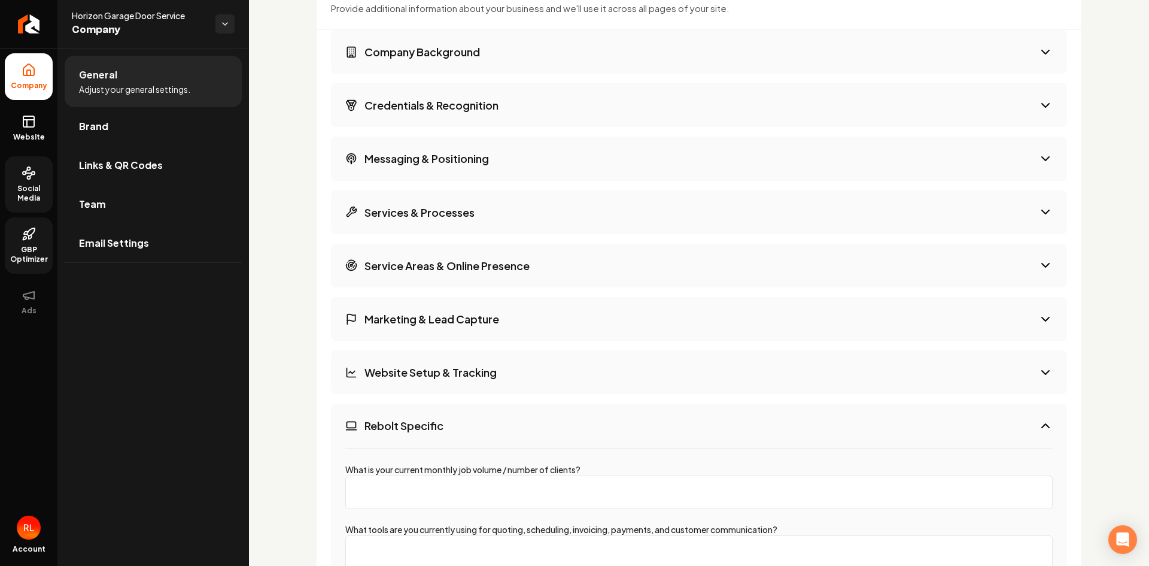
click at [1038, 418] on icon "Main content area" at bounding box center [1045, 425] width 14 height 14
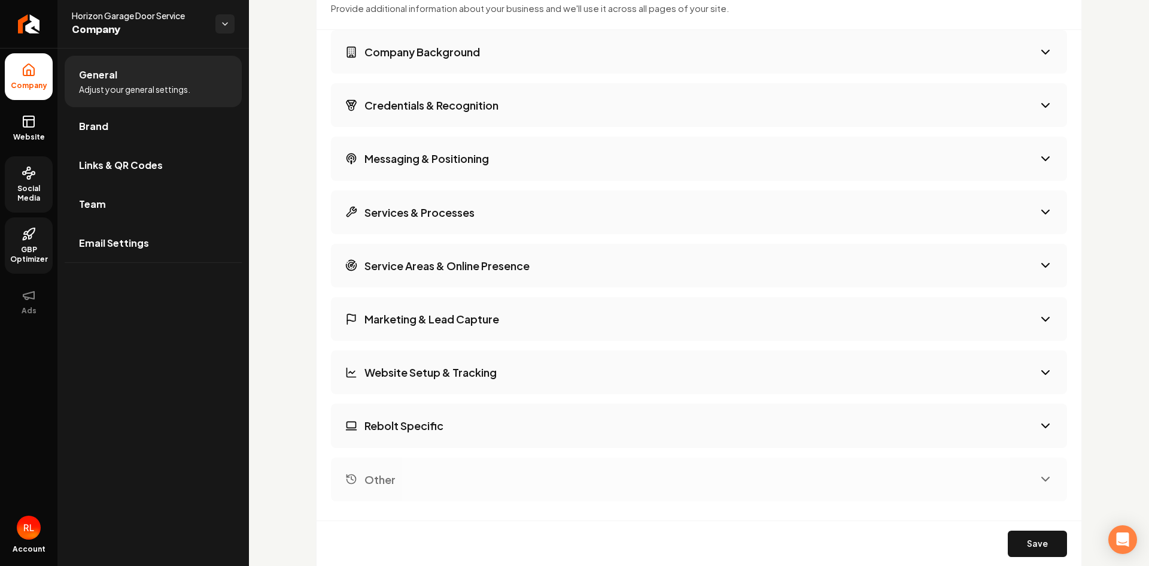
click at [1038, 365] on icon "Main content area" at bounding box center [1045, 372] width 14 height 14
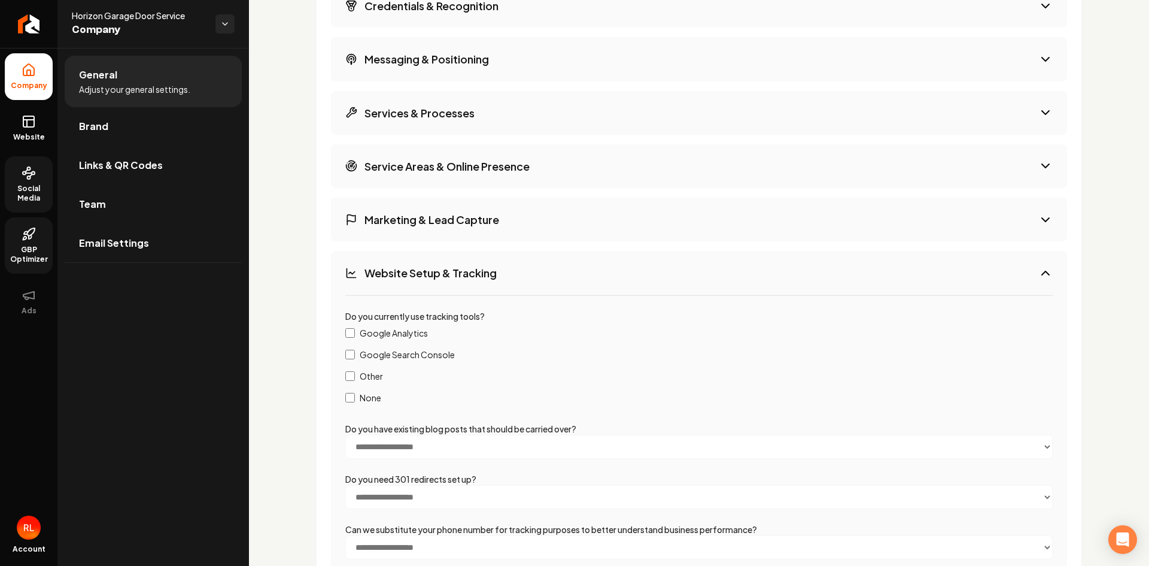
scroll to position [1795, 0]
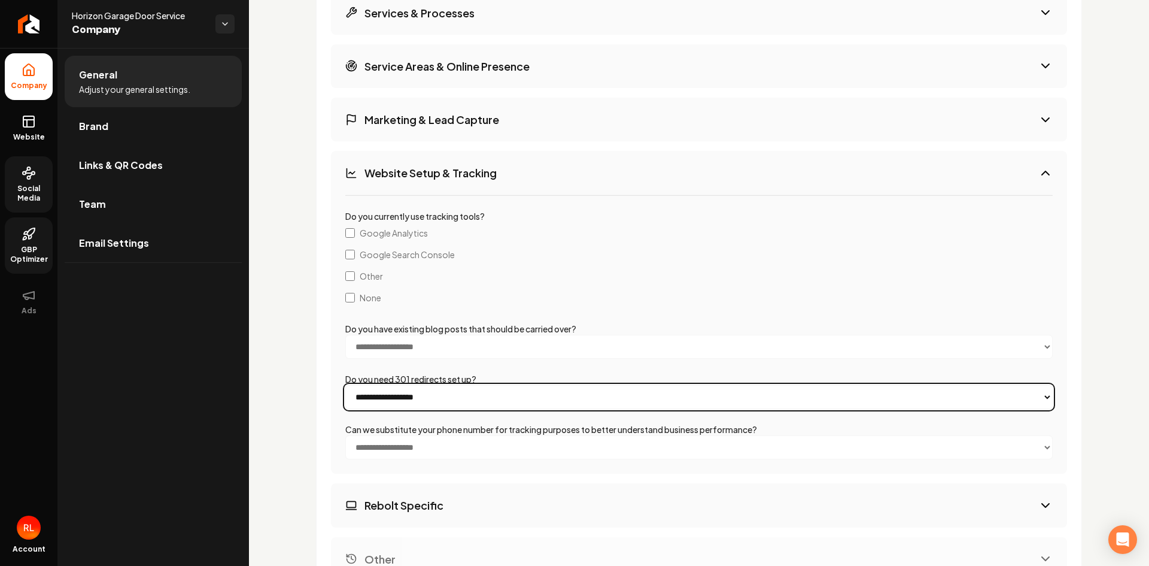
click at [1037, 385] on select "**********" at bounding box center [698, 397] width 707 height 24
select select "***"
click at [345, 385] on select "**********" at bounding box center [698, 397] width 707 height 24
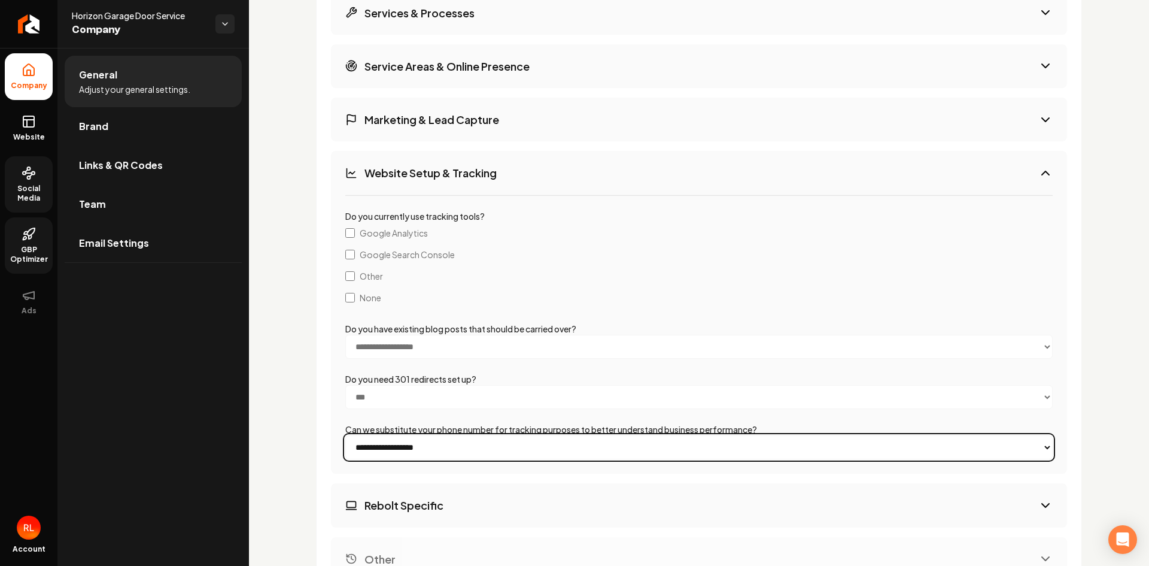
click at [1040, 438] on select "**********" at bounding box center [698, 447] width 707 height 24
select select "**"
click at [345, 435] on select "**********" at bounding box center [698, 447] width 707 height 24
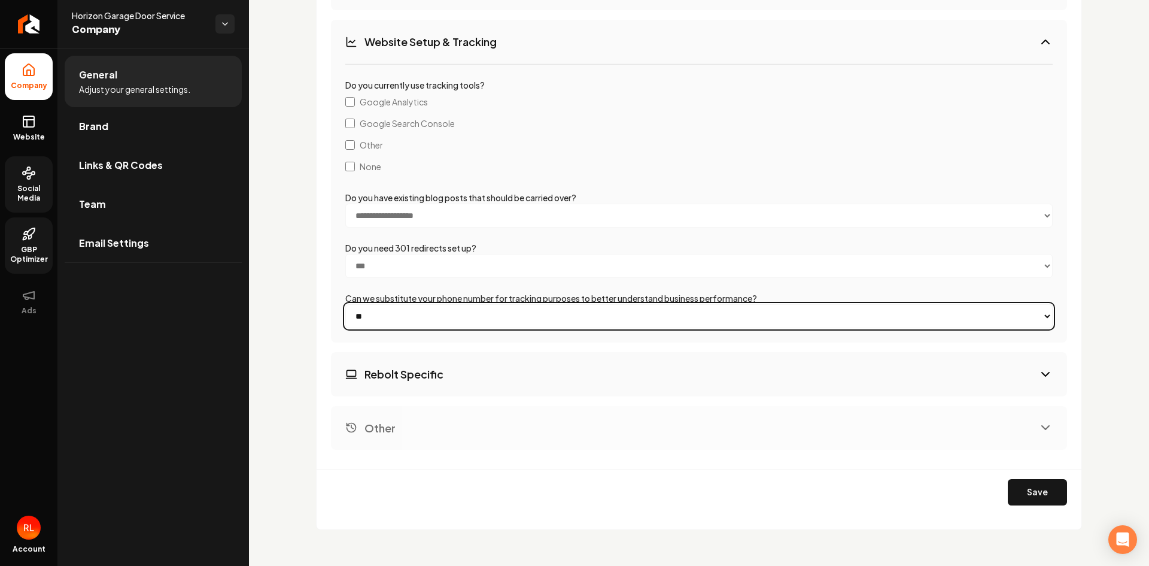
scroll to position [1627, 0]
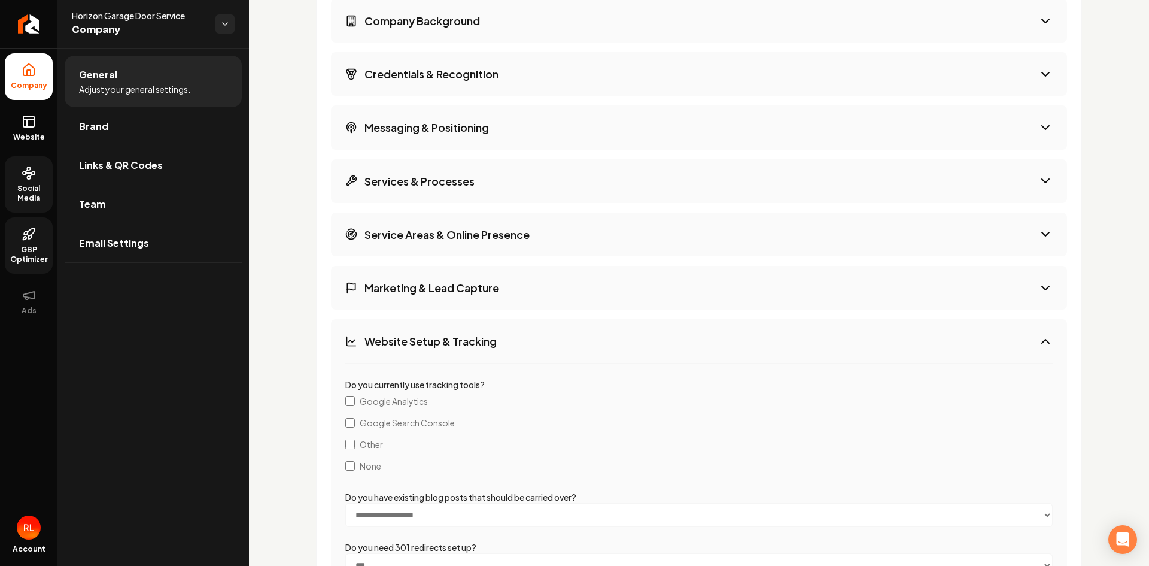
click at [1038, 281] on icon "Main content area" at bounding box center [1045, 288] width 14 height 14
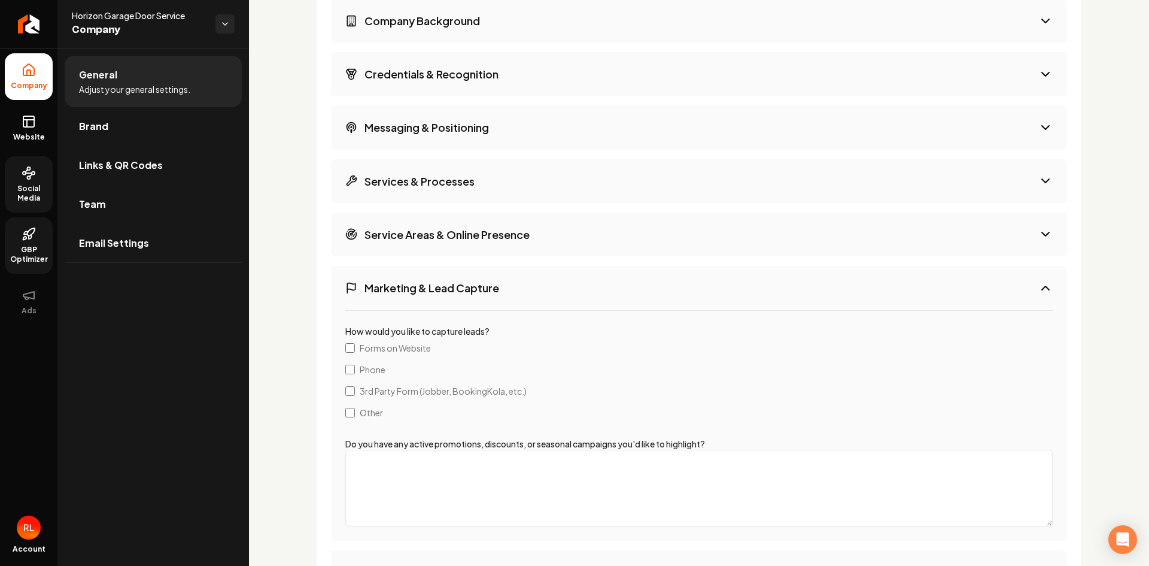
click at [1038, 281] on icon "Main content area" at bounding box center [1045, 288] width 14 height 14
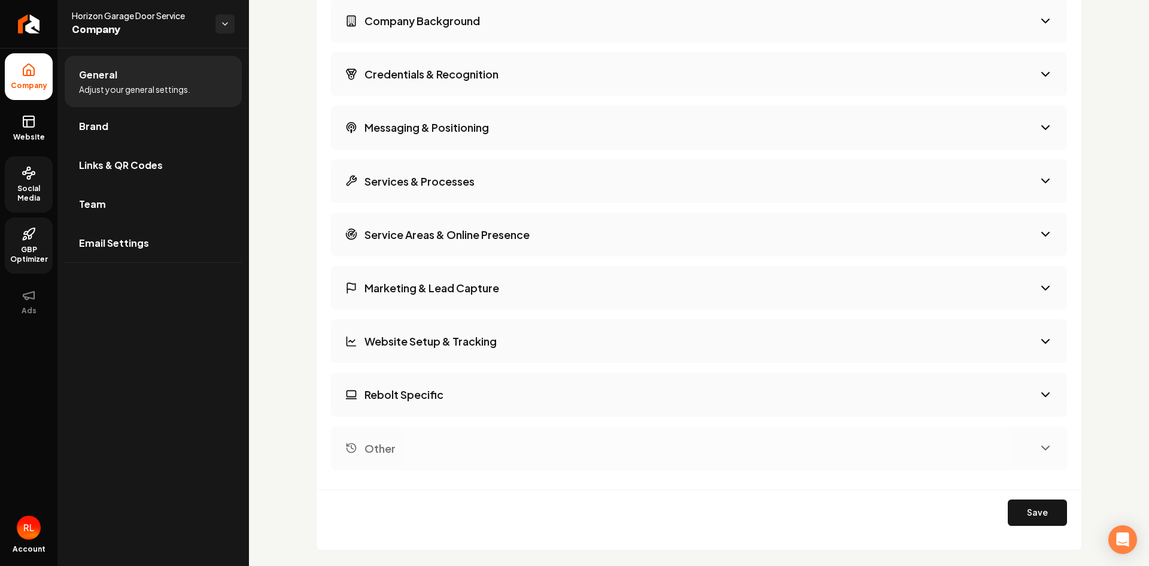
click at [1042, 232] on icon "Main content area" at bounding box center [1045, 234] width 7 height 4
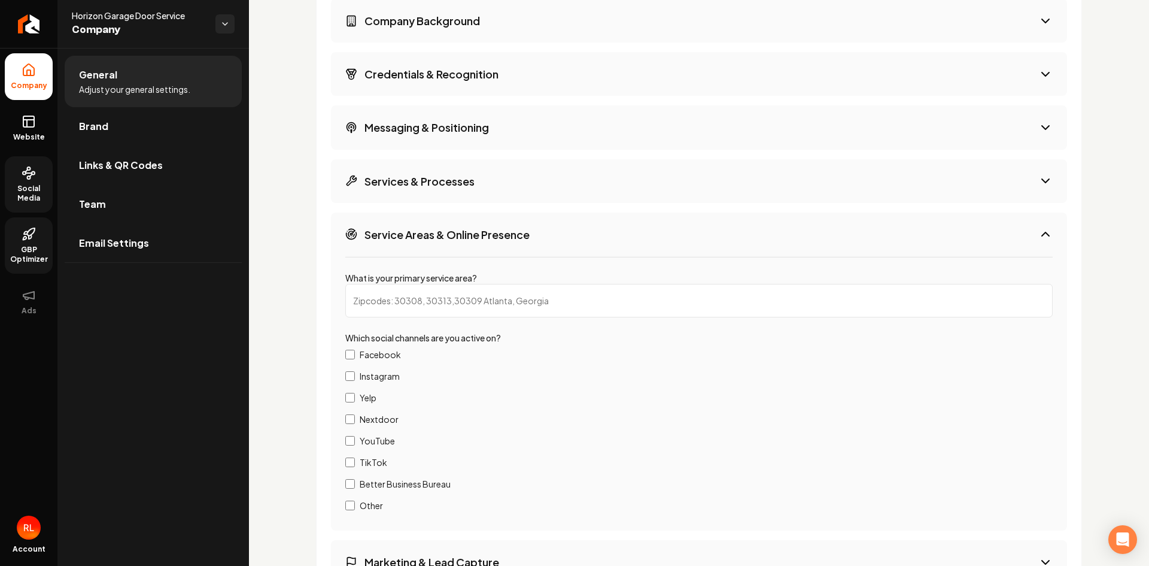
scroll to position [1428, 0]
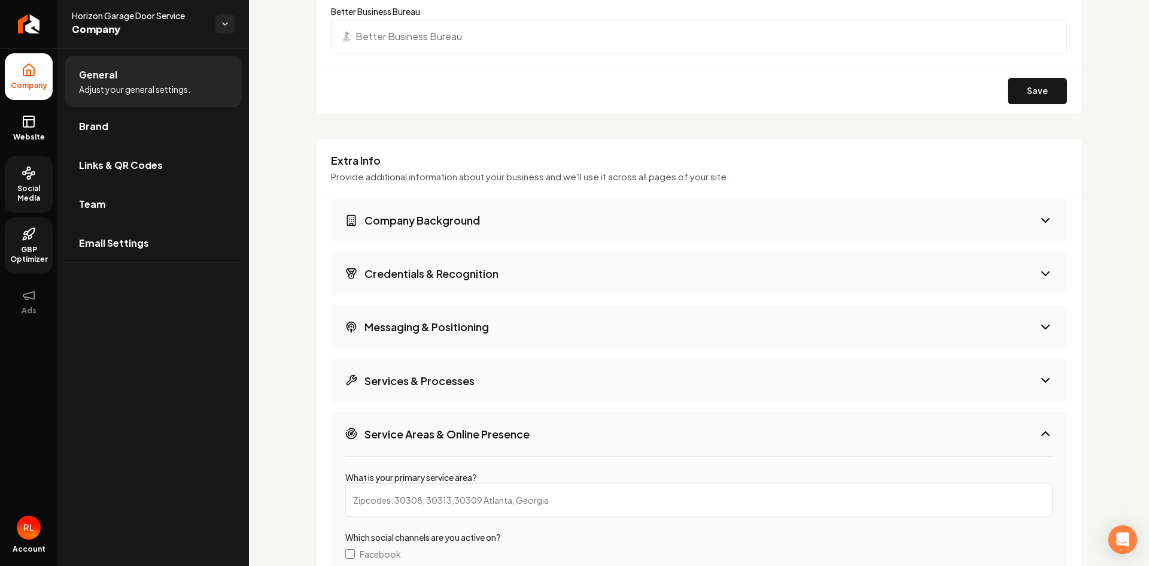
click at [1038, 373] on icon "Main content area" at bounding box center [1045, 380] width 14 height 14
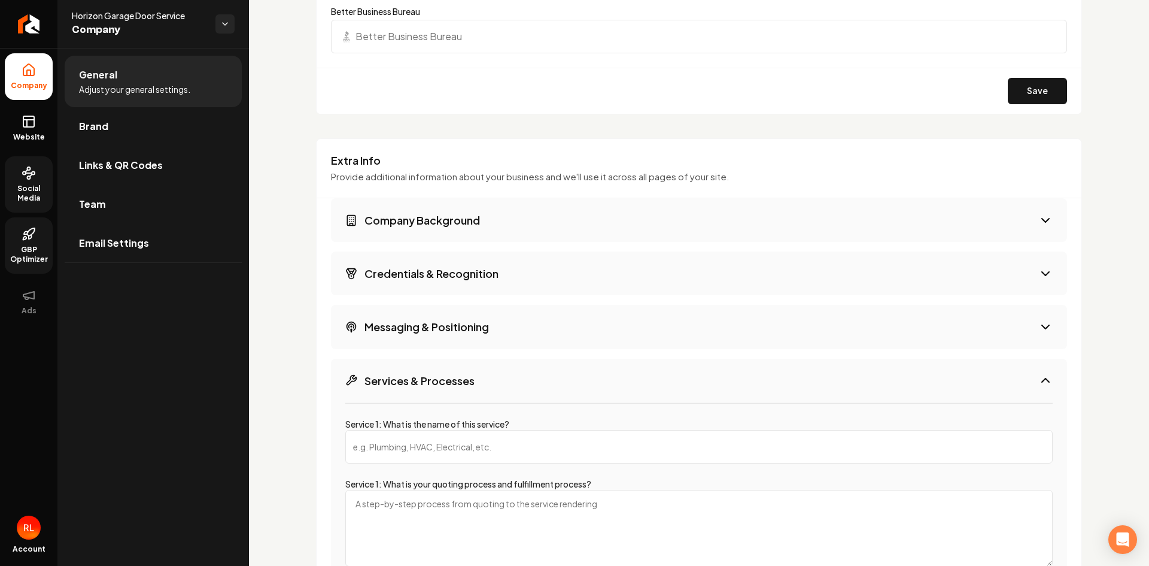
click at [1038, 320] on icon "Main content area" at bounding box center [1045, 327] width 14 height 14
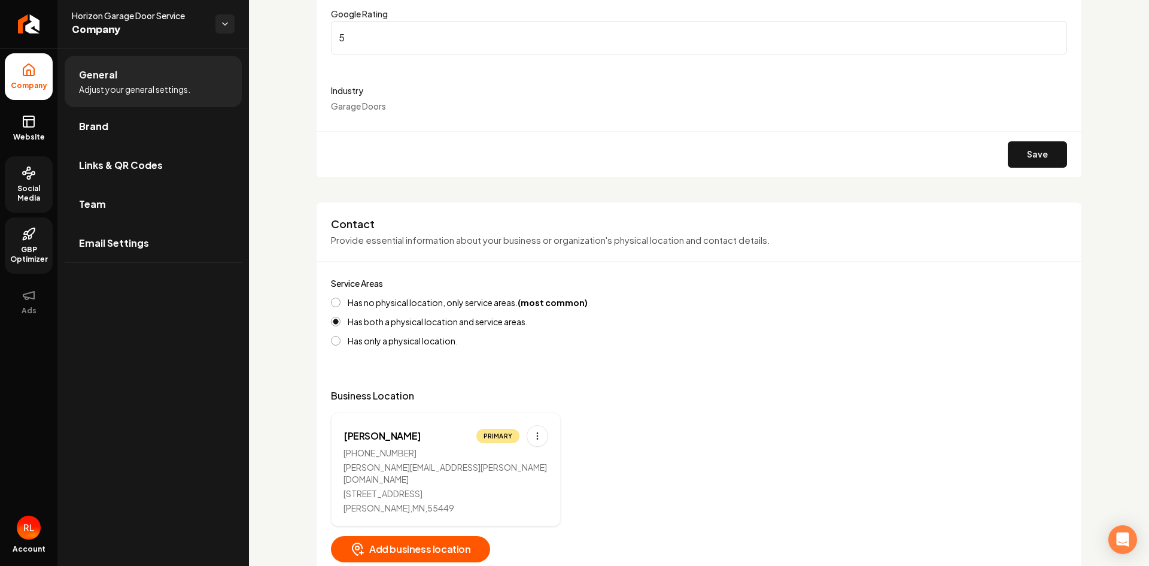
scroll to position [0, 0]
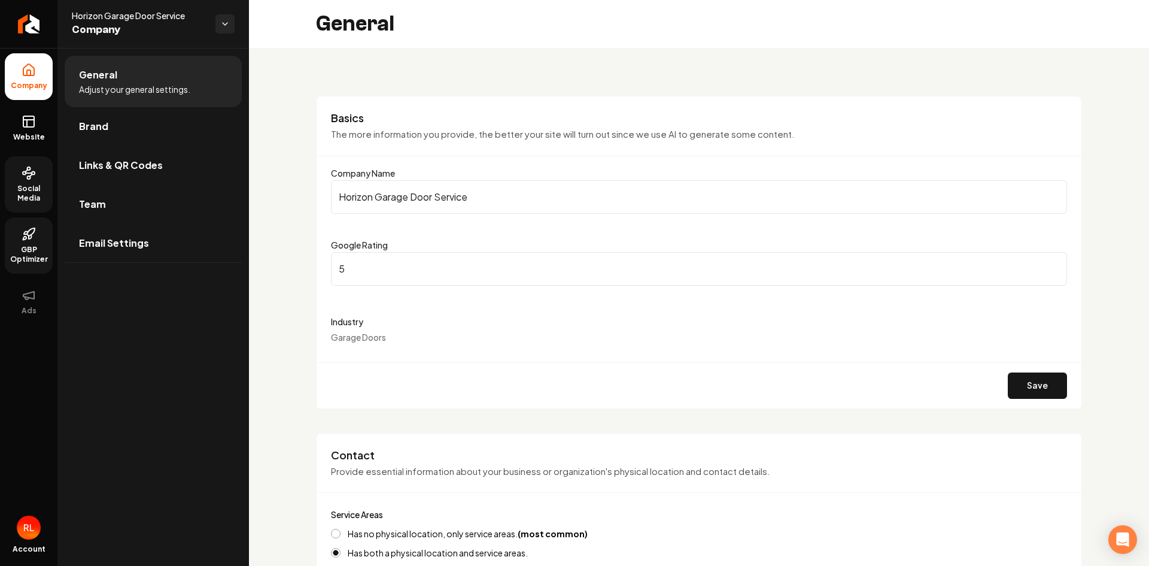
click at [26, 82] on span "Company" at bounding box center [29, 86] width 46 height 10
drag, startPoint x: 90, startPoint y: 27, endPoint x: 75, endPoint y: 29, distance: 14.5
click at [90, 28] on span "Company" at bounding box center [139, 30] width 134 height 17
click at [28, 25] on icon "Return to dashboard" at bounding box center [28, 23] width 19 height 19
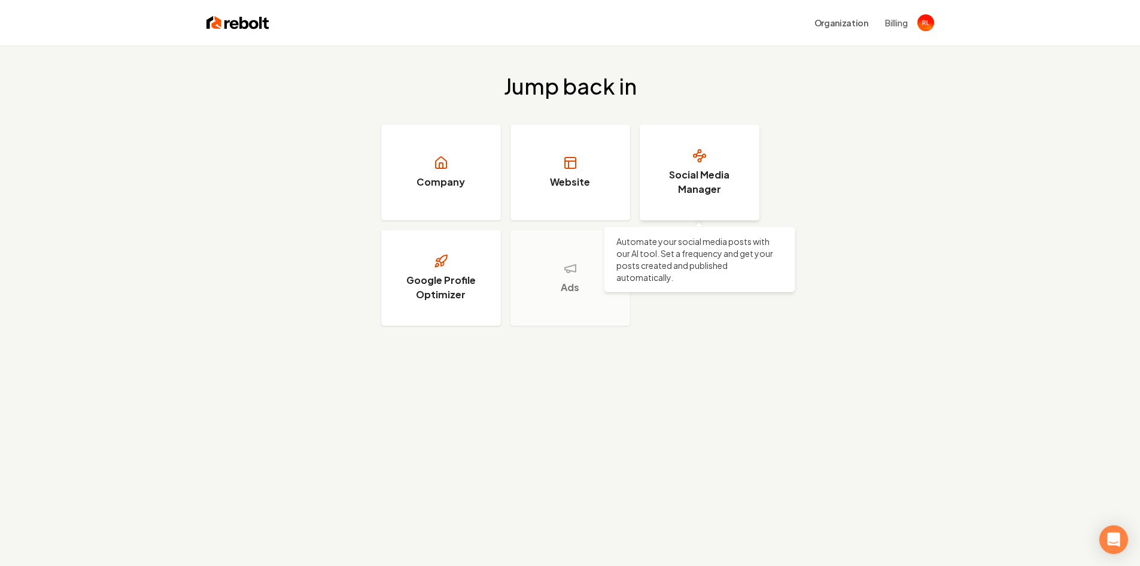
click at [709, 169] on h3 "Social Media Manager" at bounding box center [700, 182] width 90 height 29
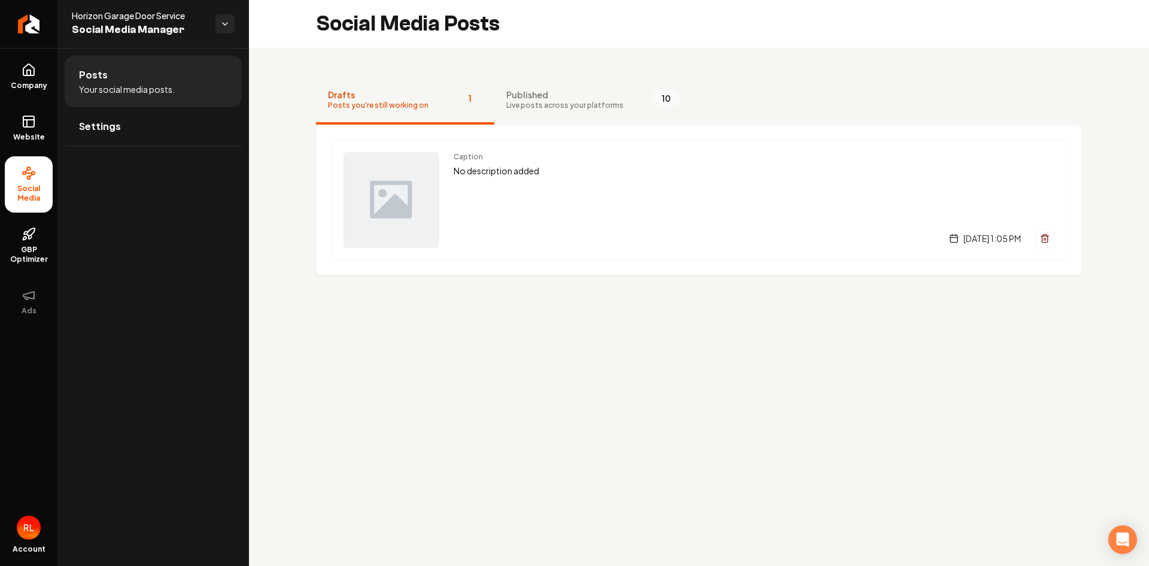
click at [98, 87] on span "Your social media posts." at bounding box center [127, 89] width 96 height 12
click at [114, 125] on span "Settings" at bounding box center [100, 126] width 42 height 14
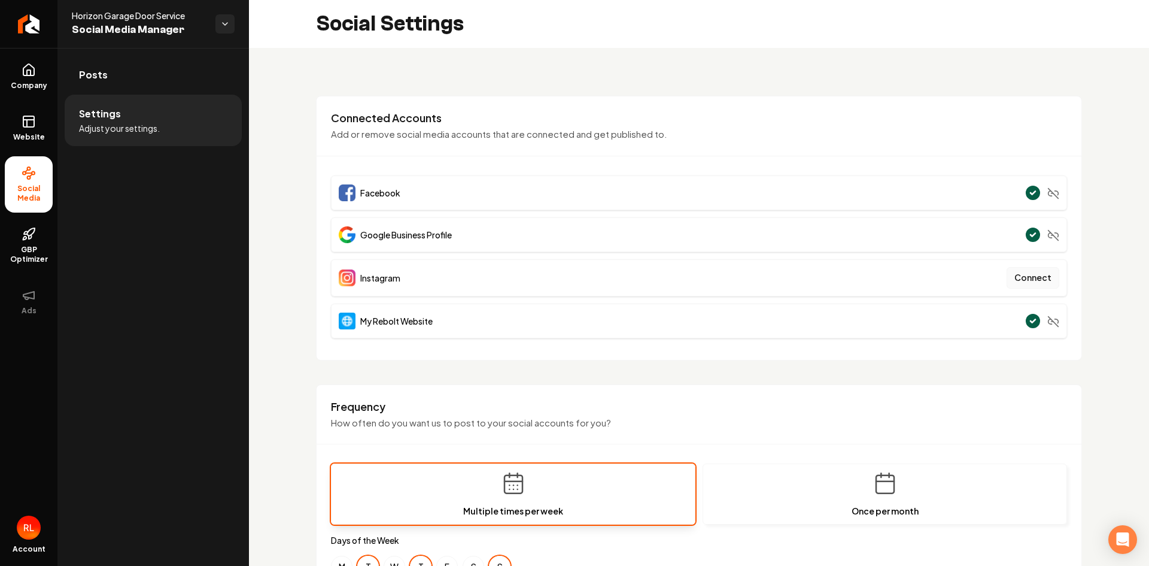
click at [1011, 274] on button "Connect" at bounding box center [1033, 278] width 53 height 22
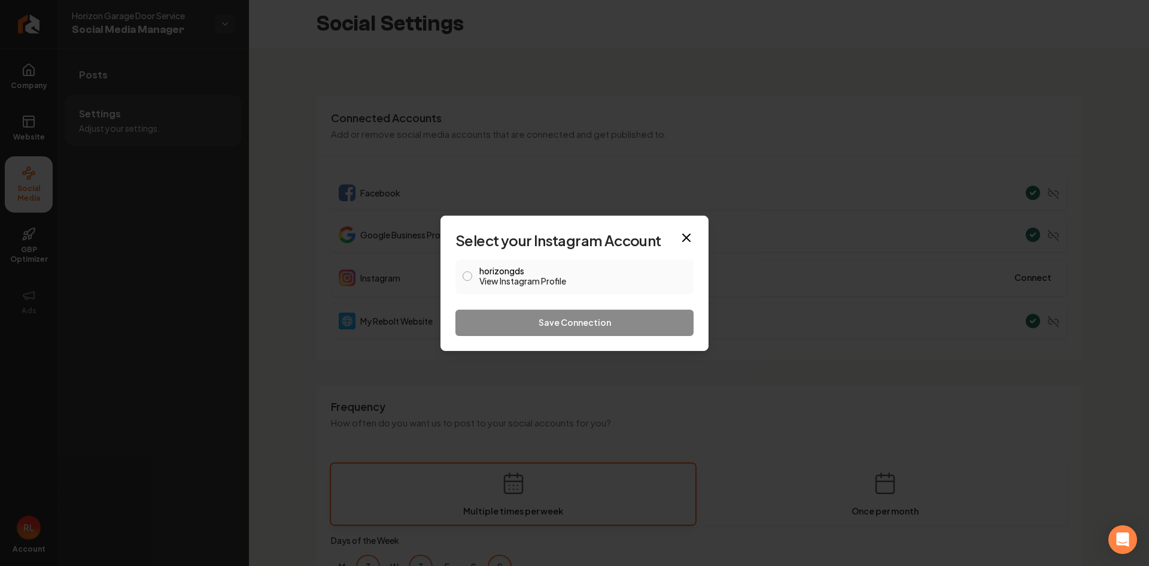
click at [463, 275] on button "horizongds View Instagram Profile" at bounding box center [468, 276] width 10 height 10
click at [570, 323] on button "Save Connection" at bounding box center [574, 322] width 238 height 26
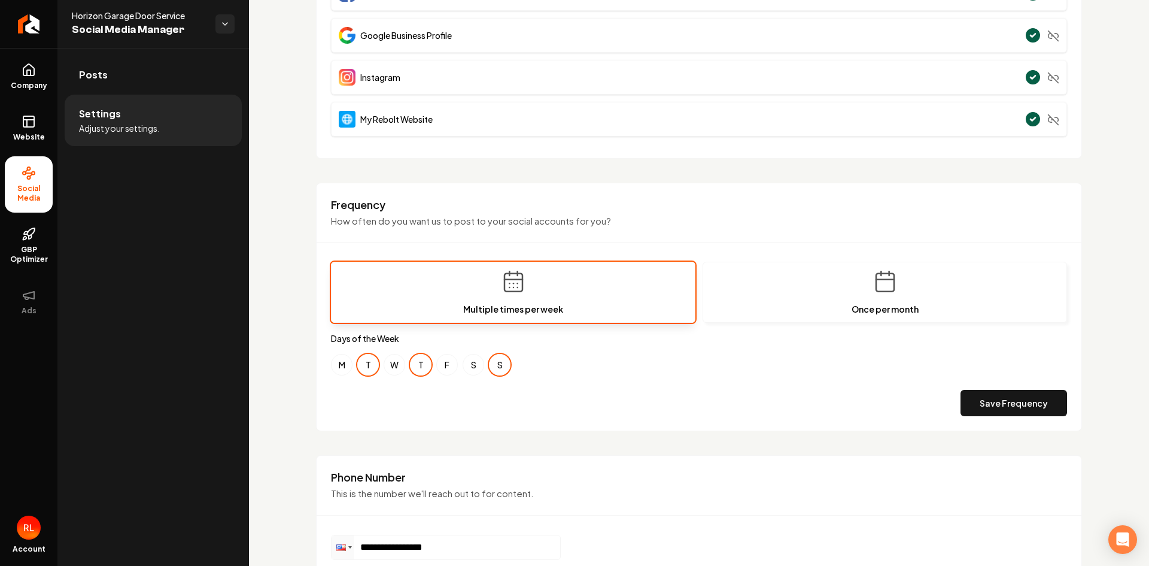
scroll to position [297, 0]
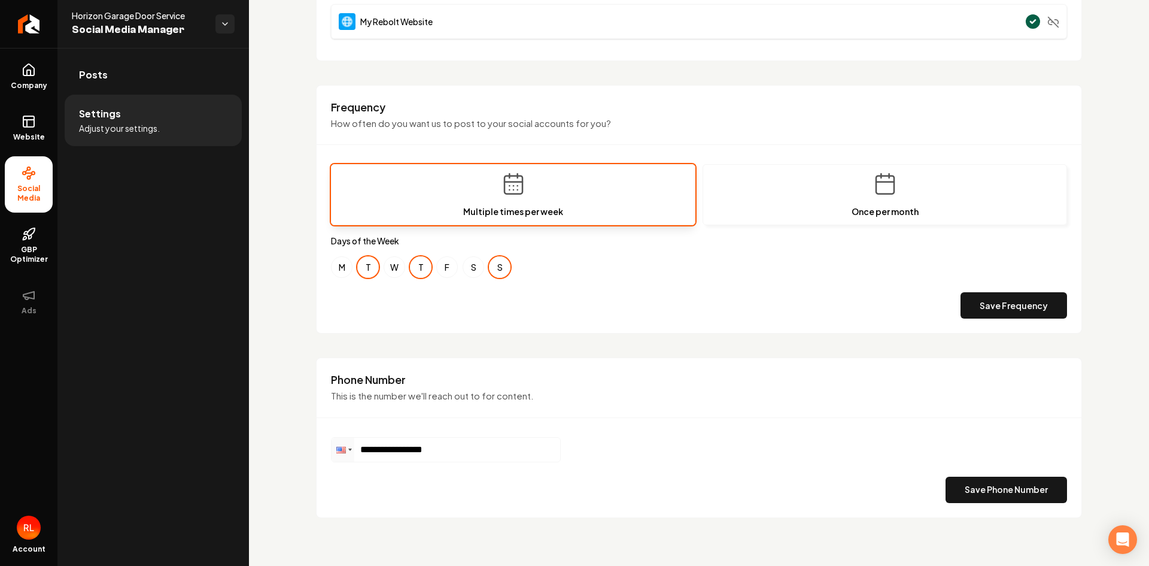
click at [365, 270] on button "T" at bounding box center [368, 267] width 22 height 22
click at [367, 270] on button "T" at bounding box center [368, 267] width 22 height 22
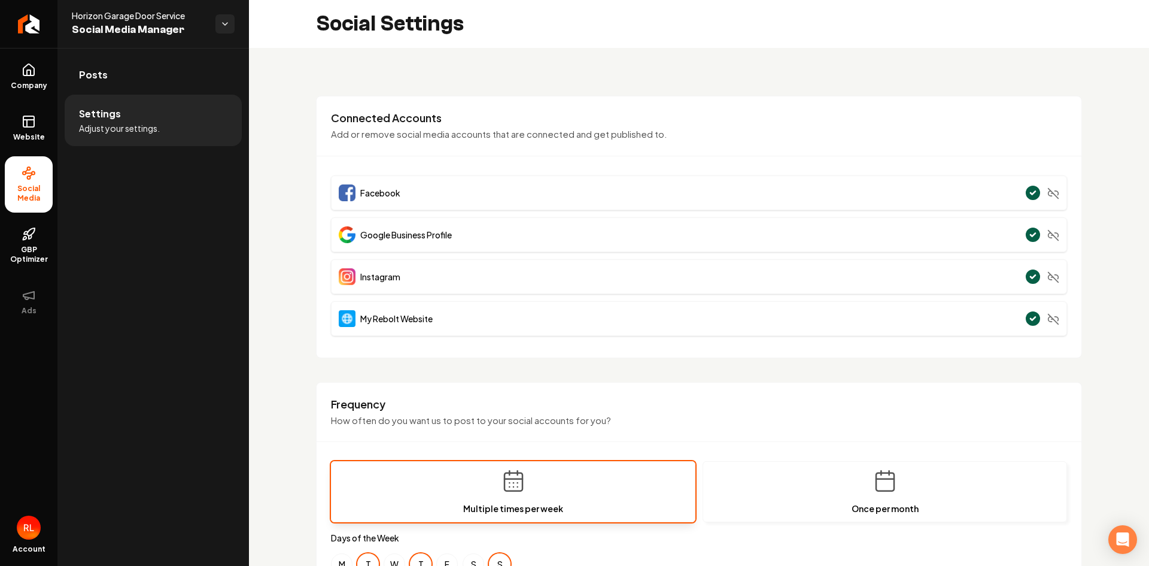
click at [403, 320] on span "My Rebolt Website" at bounding box center [396, 318] width 72 height 12
click at [1047, 318] on icon "Main content area" at bounding box center [1053, 319] width 12 height 12
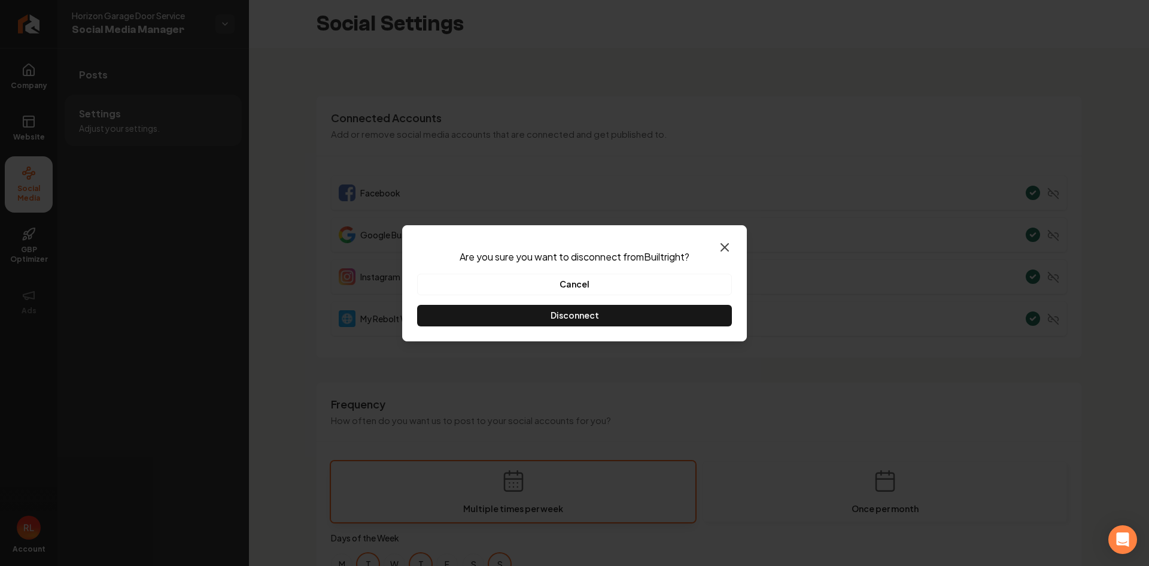
click at [723, 245] on icon "button" at bounding box center [724, 247] width 7 height 7
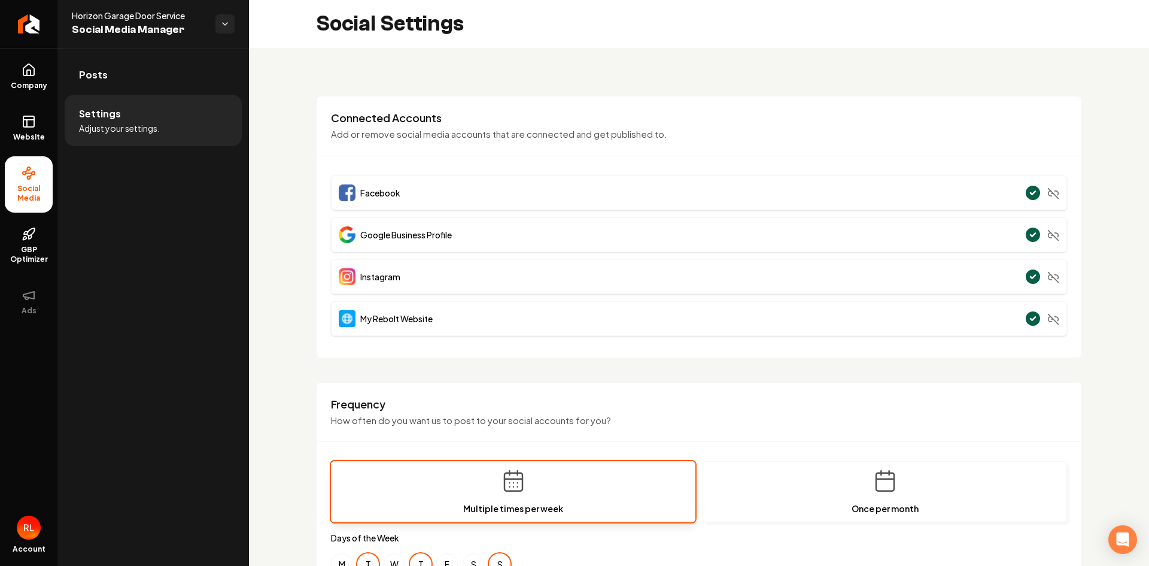
click at [31, 538] on img "Open user button" at bounding box center [29, 527] width 24 height 24
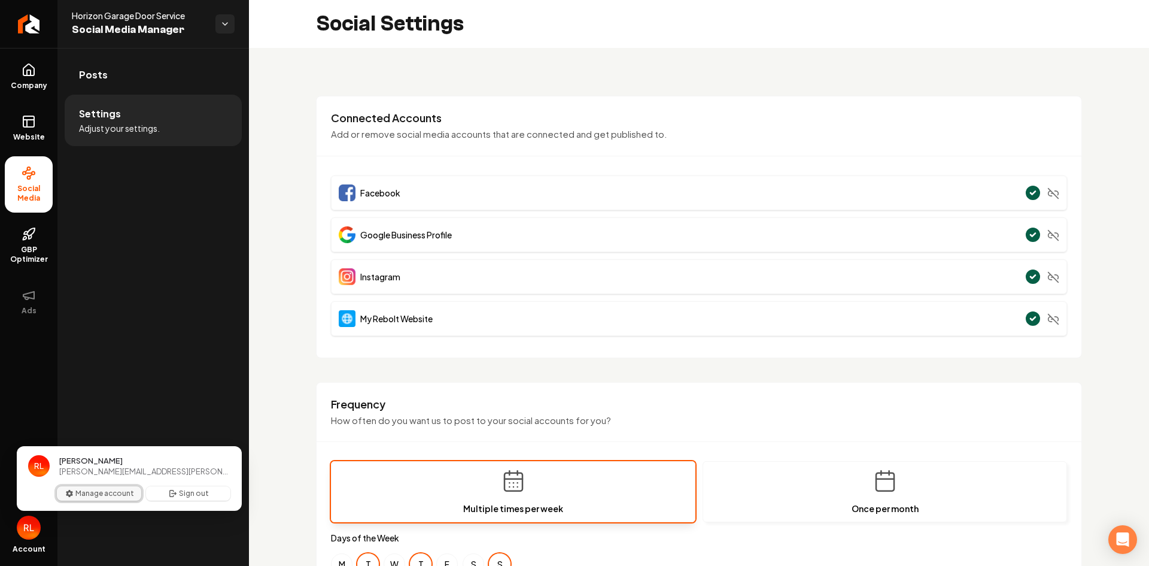
click at [110, 491] on button "Manage account" at bounding box center [99, 493] width 84 height 14
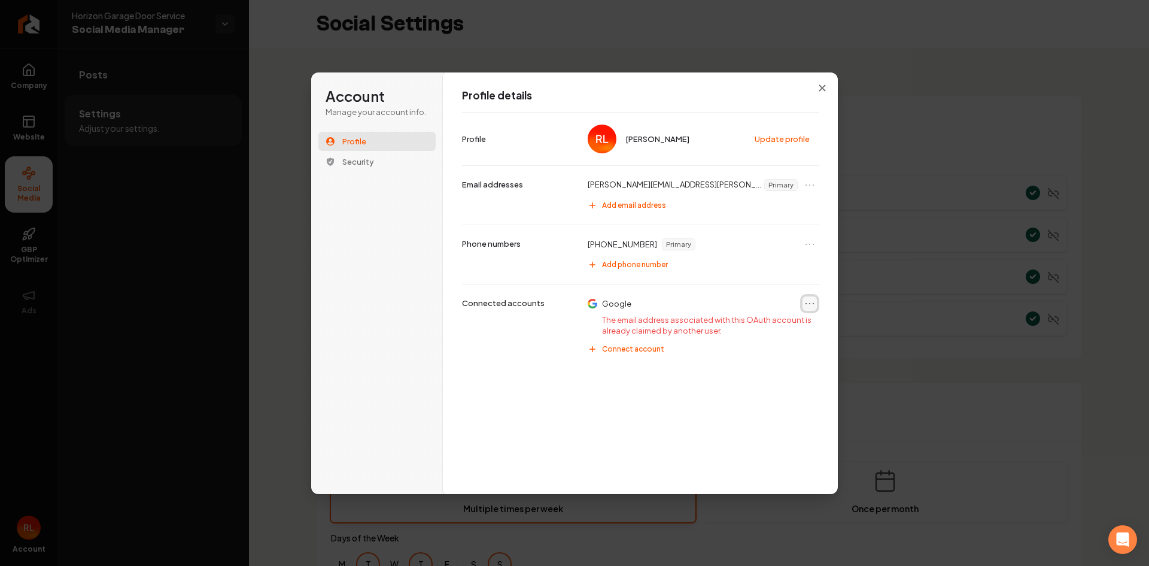
click at [807, 305] on icon "Open menu" at bounding box center [810, 303] width 12 height 12
click at [668, 302] on div "Google" at bounding box center [701, 303] width 238 height 19
click at [635, 323] on p "The email address associated with this OAuth account is already claimed by anot…" at bounding box center [701, 326] width 238 height 25
click at [506, 307] on p "Connected accounts" at bounding box center [503, 302] width 83 height 11
click at [352, 161] on span "Security" at bounding box center [358, 161] width 32 height 11
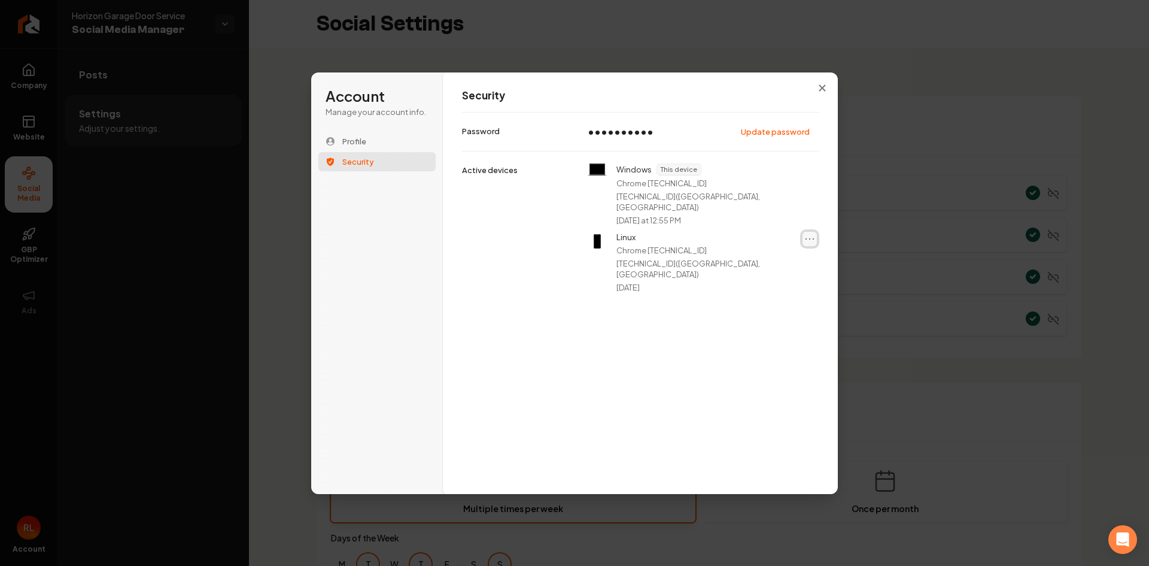
click at [815, 233] on icon "Open menu" at bounding box center [810, 239] width 12 height 12
click at [596, 235] on icon at bounding box center [597, 242] width 7 height 14
drag, startPoint x: 648, startPoint y: 238, endPoint x: 780, endPoint y: 252, distance: 132.4
click at [780, 252] on div "Linux Chrome 140.0.0.0 2600:1014:b212:b187:dd4:8915:6c46:2d11 ( Minneapolis, US…" at bounding box center [706, 262] width 181 height 61
copy div "140.0.0.0 2600:1014:b212:b187:dd4:8915:6c46:2d11"
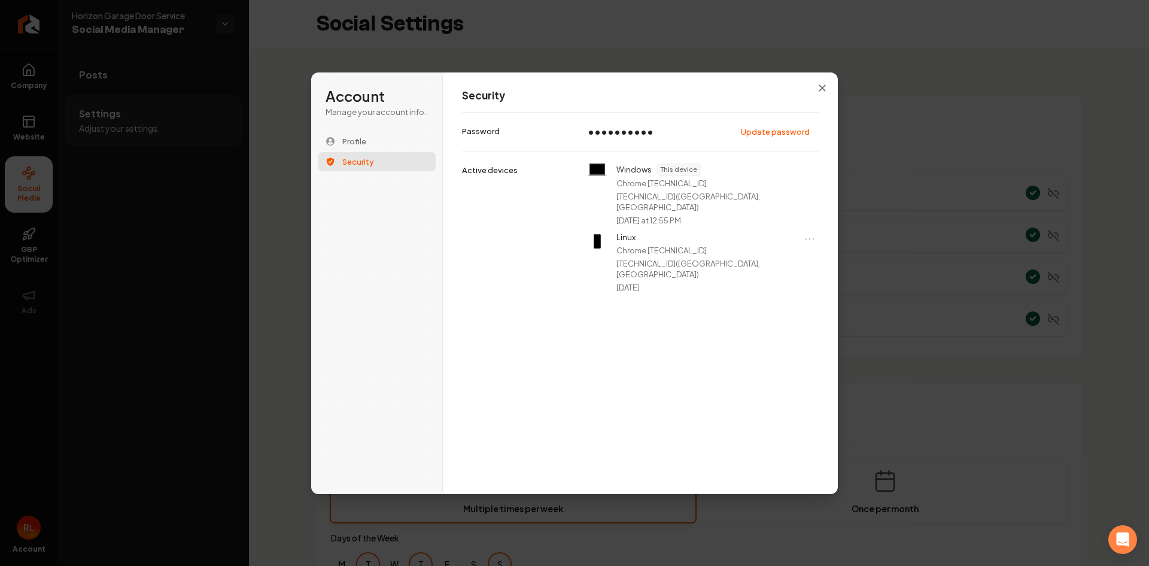
click at [728, 232] on div "Linux Chrome 140.0.0.0 2600:1014:b212:b187:dd4:8915:6c46:2d11 ( Minneapolis, US…" at bounding box center [706, 262] width 181 height 61
click at [729, 288] on div "Windows This device Chrome 140.0.0.0 174.82.141.197 ( Buffalo, US ) Today at 12…" at bounding box center [640, 228] width 357 height 154
click at [810, 233] on icon "Open menu" at bounding box center [810, 239] width 12 height 12
click at [622, 245] on p "Chrome 140.0.0.0" at bounding box center [661, 250] width 90 height 11
drag, startPoint x: 618, startPoint y: 251, endPoint x: 777, endPoint y: 251, distance: 159.2
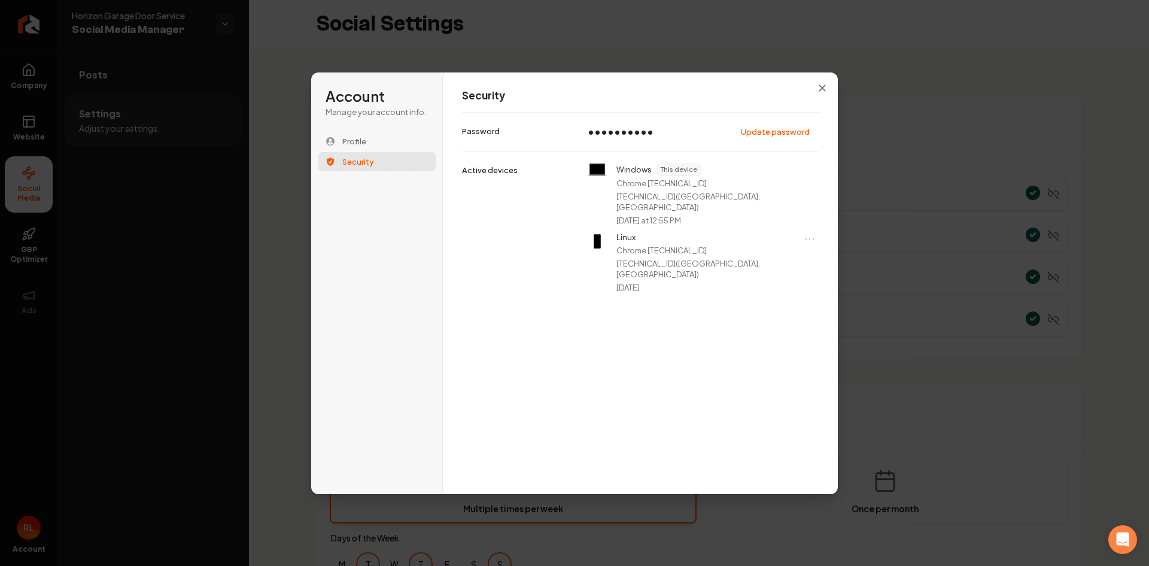
click at [777, 258] on p "2600:1014:b212:b187:dd4:8915:6c46:2d11 ( Minneapolis, US )" at bounding box center [706, 269] width 181 height 22
copy p "2600:1014:b212:b187:dd4:8915:6c46:2d11"
click at [640, 282] on p "9/29/2025" at bounding box center [627, 287] width 23 height 11
click at [356, 142] on span "Profile" at bounding box center [354, 141] width 24 height 11
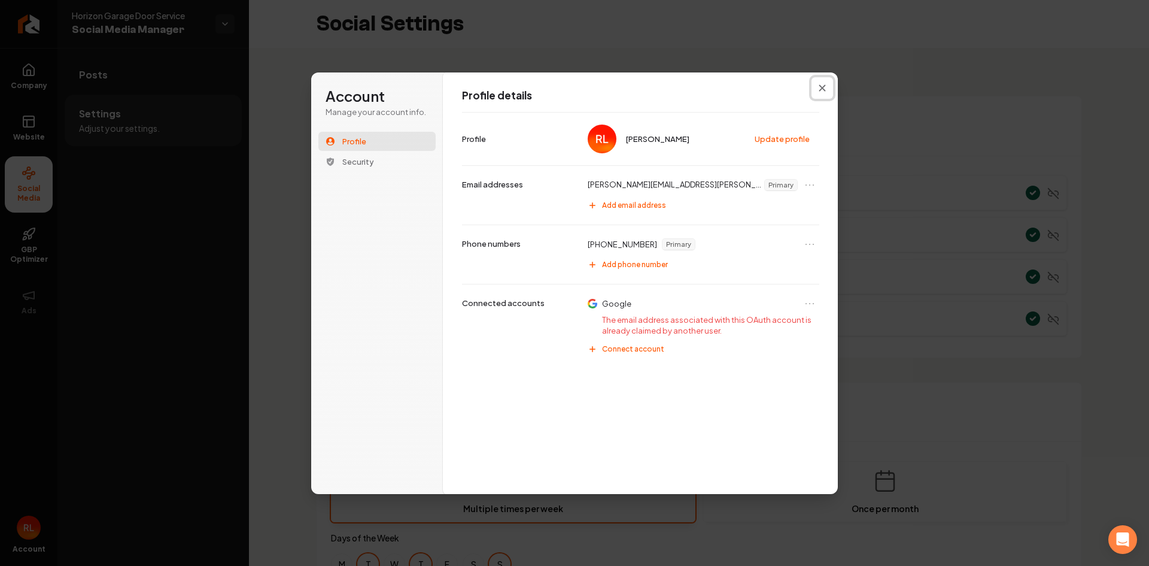
drag, startPoint x: 823, startPoint y: 90, endPoint x: 633, endPoint y: 116, distance: 191.5
click at [823, 90] on icon "Close modal" at bounding box center [822, 87] width 7 height 7
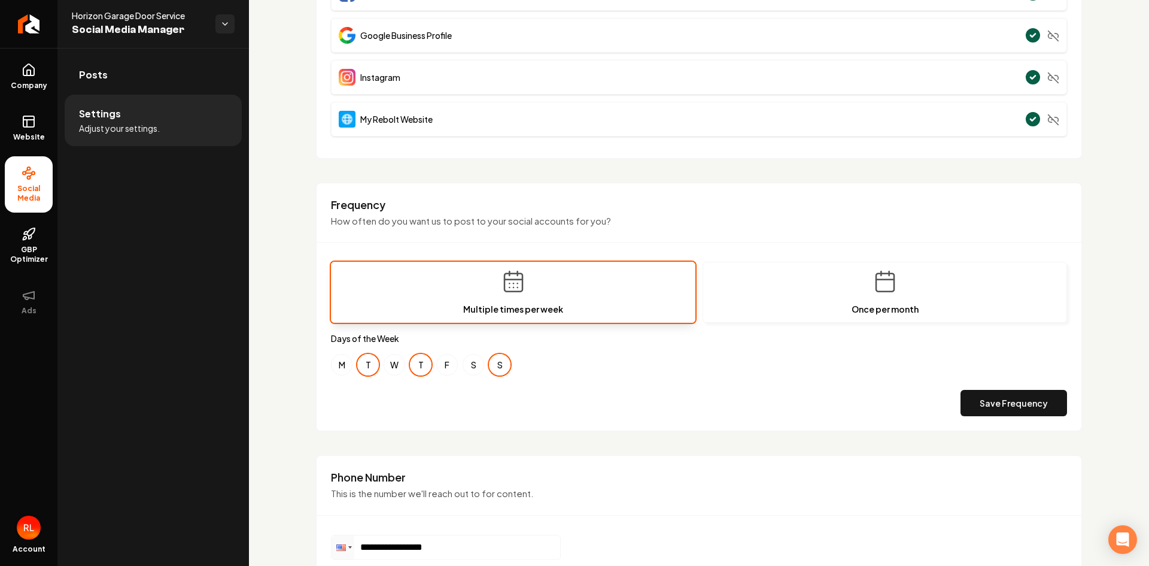
scroll to position [297, 0]
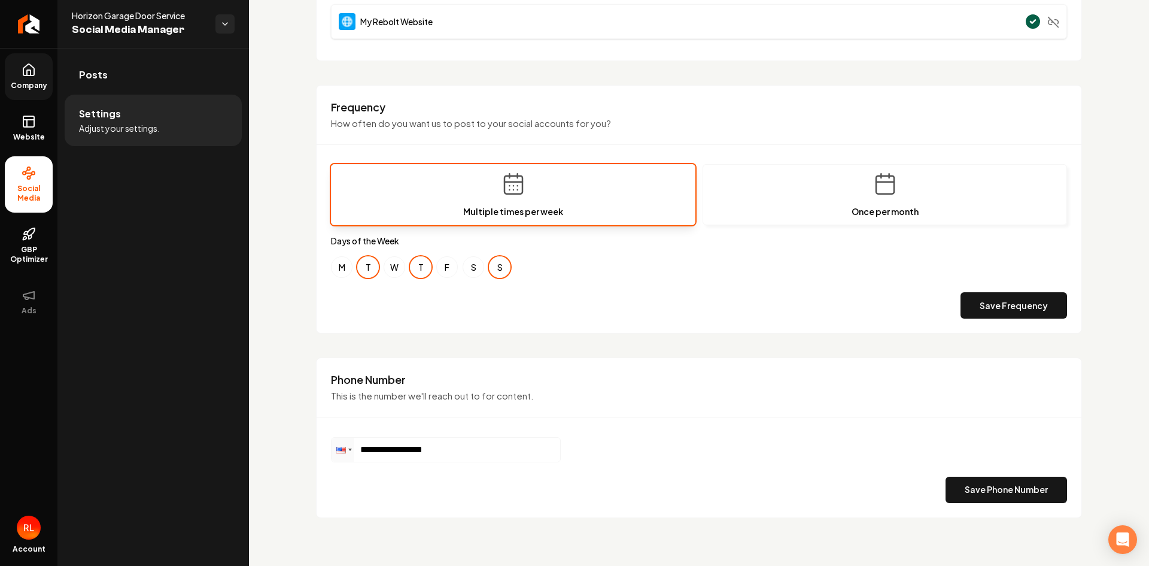
click at [26, 78] on link "Company" at bounding box center [29, 76] width 48 height 47
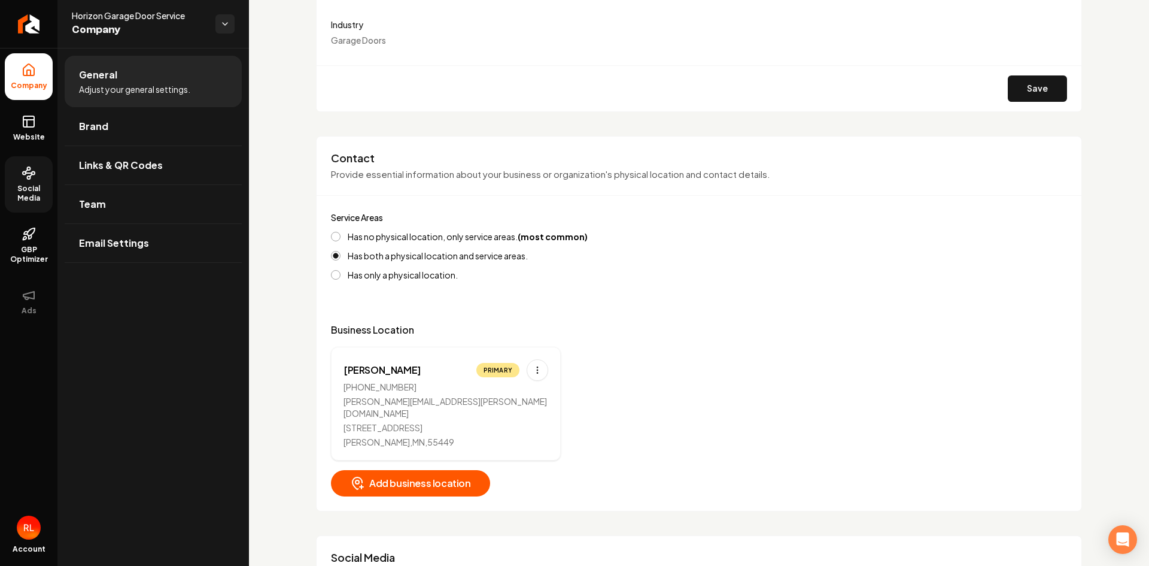
drag, startPoint x: 25, startPoint y: 130, endPoint x: 35, endPoint y: 168, distance: 38.5
click at [25, 130] on link "Website" at bounding box center [29, 128] width 48 height 47
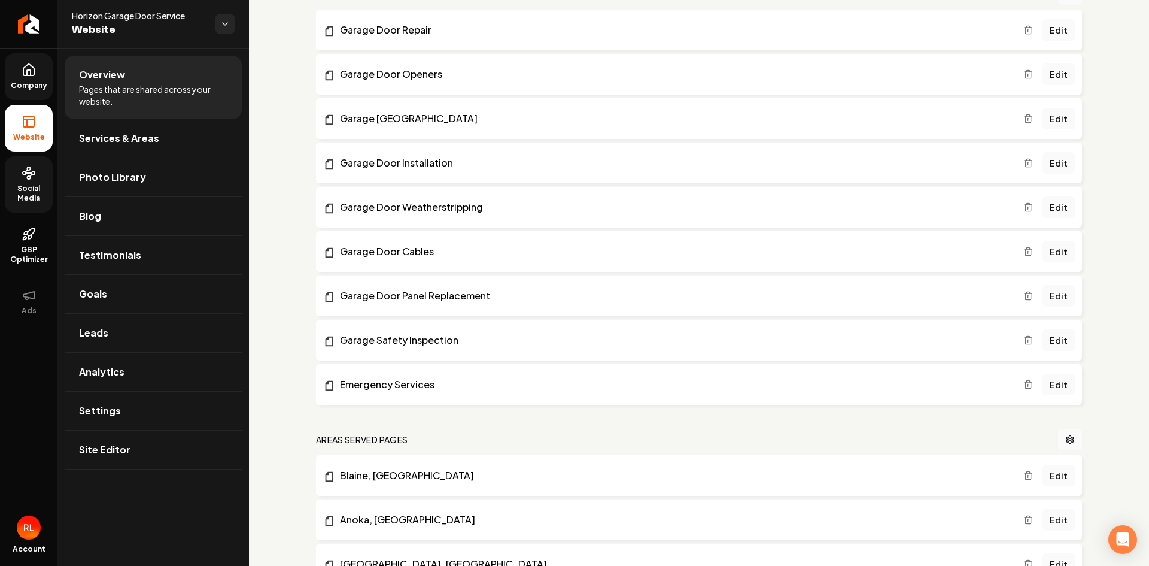
click at [23, 185] on span "Social Media" at bounding box center [29, 193] width 48 height 19
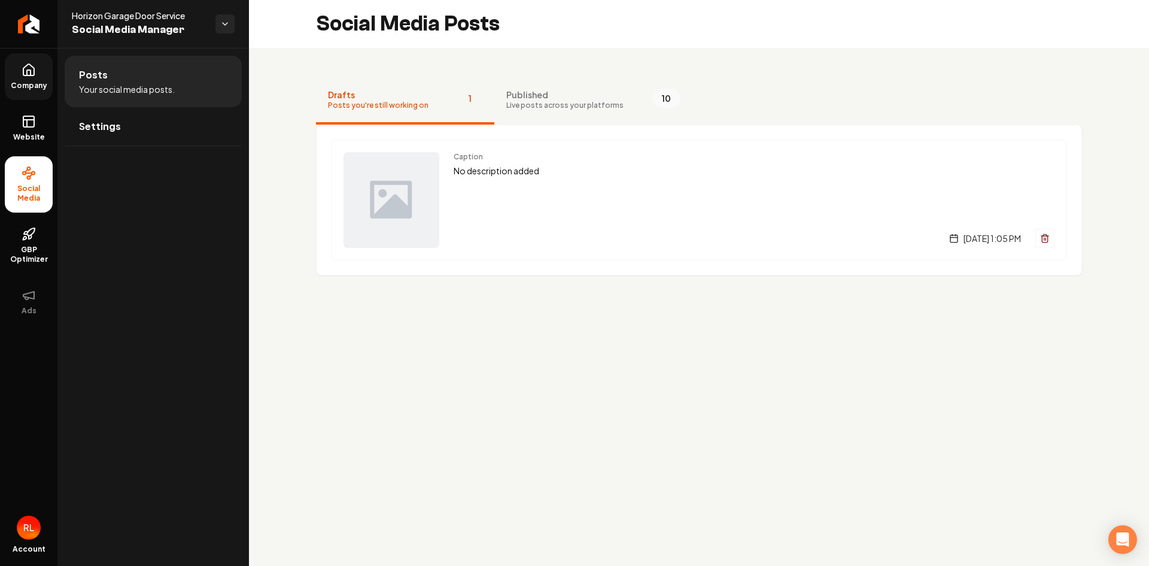
click at [17, 66] on link "Company" at bounding box center [29, 76] width 48 height 47
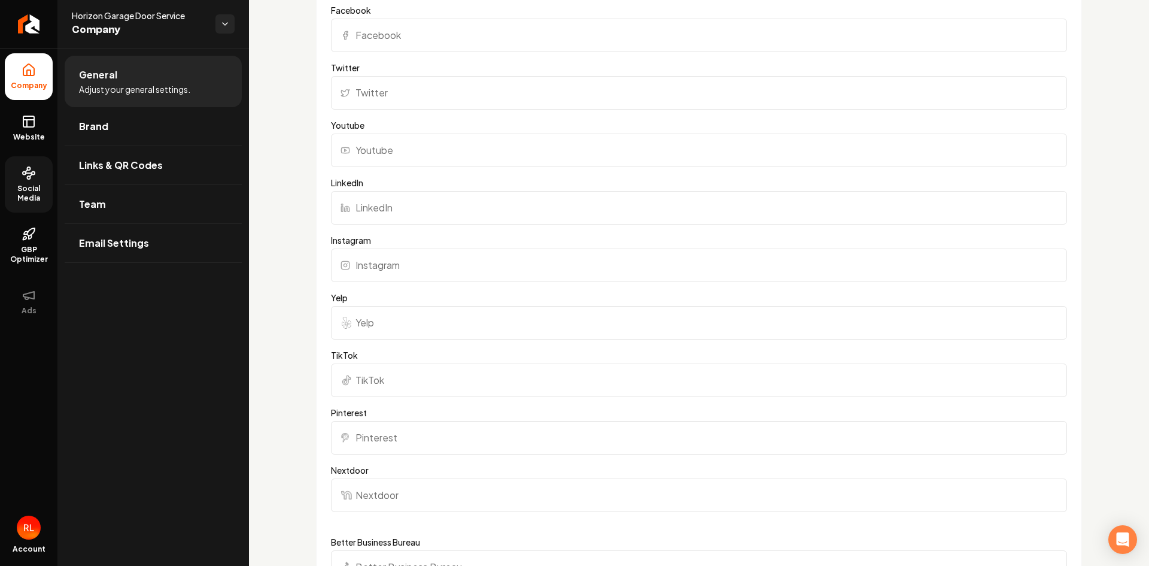
scroll to position [399, 0]
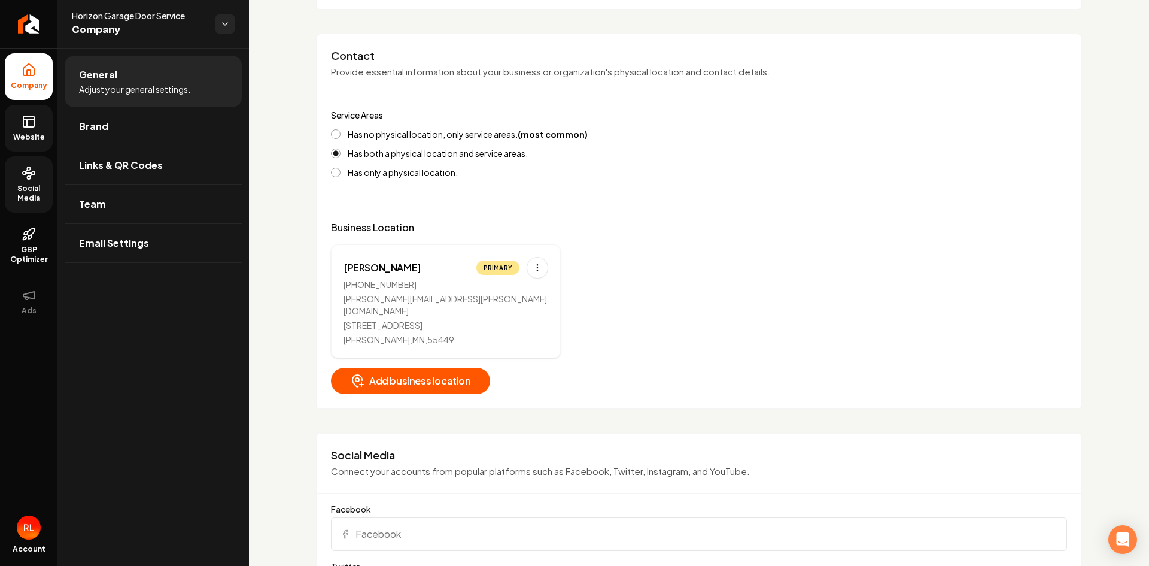
click at [26, 128] on icon at bounding box center [29, 121] width 14 height 14
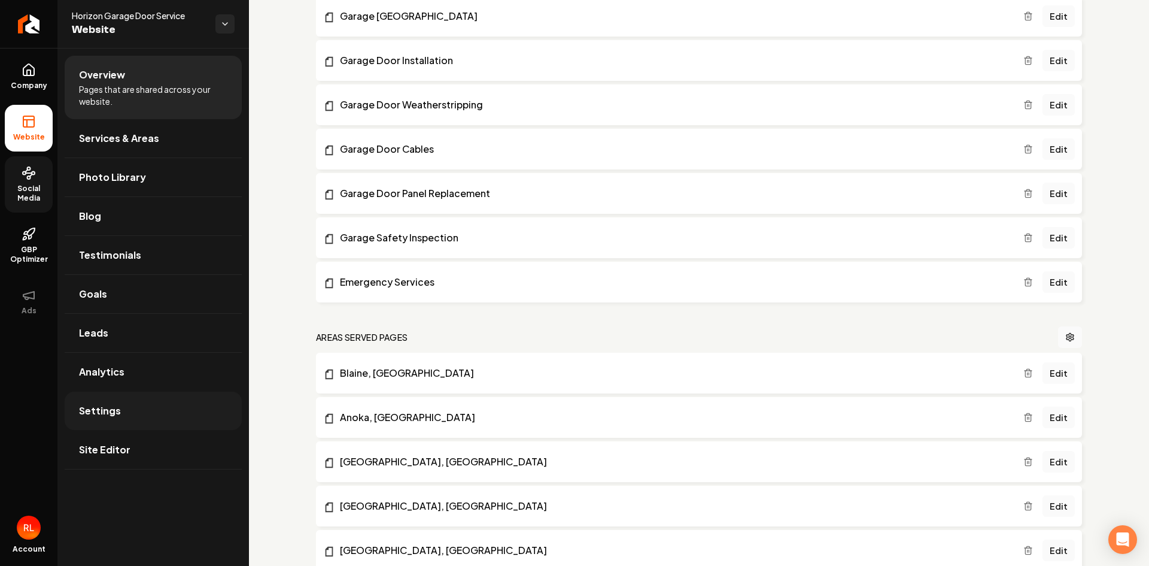
click at [98, 409] on span "Settings" at bounding box center [100, 410] width 42 height 14
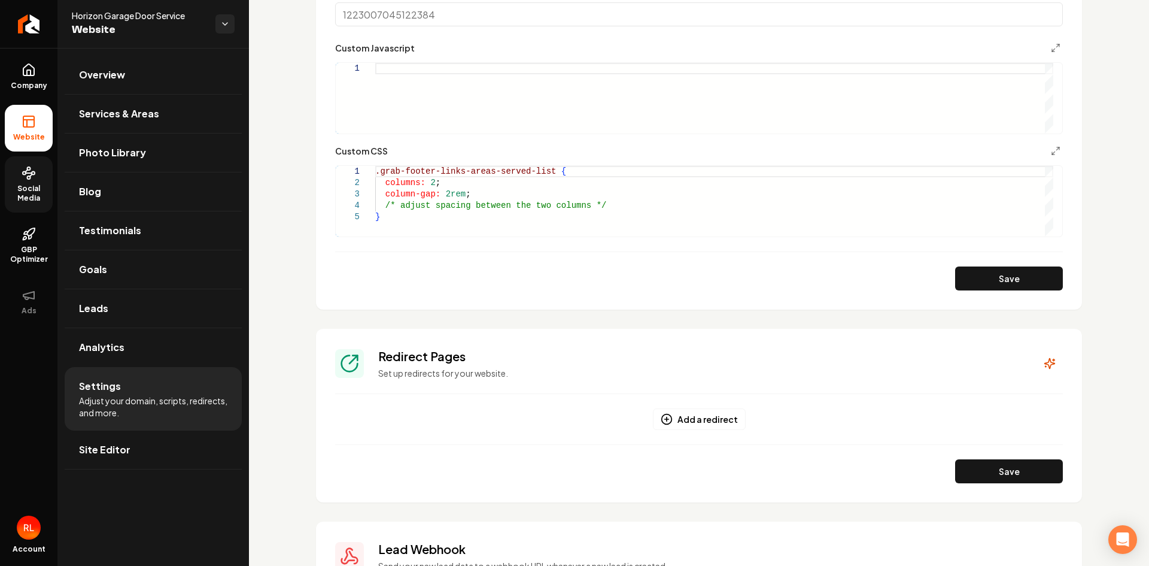
scroll to position [1192, 0]
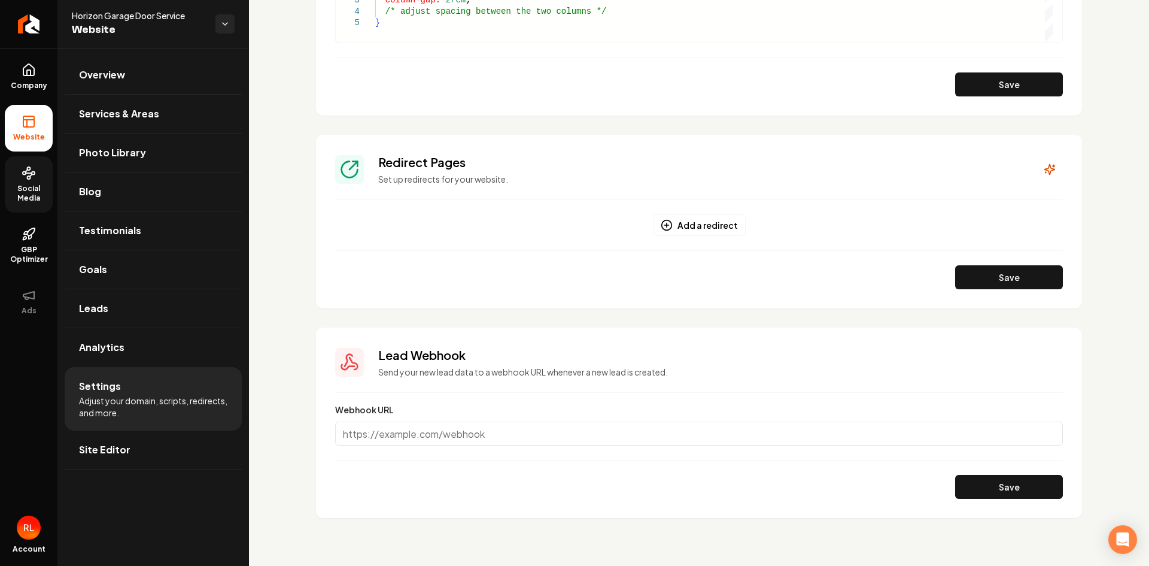
click at [101, 18] on span "Horizon Garage Door Service" at bounding box center [139, 16] width 134 height 12
click at [16, 22] on link "Return to dashboard" at bounding box center [28, 24] width 57 height 48
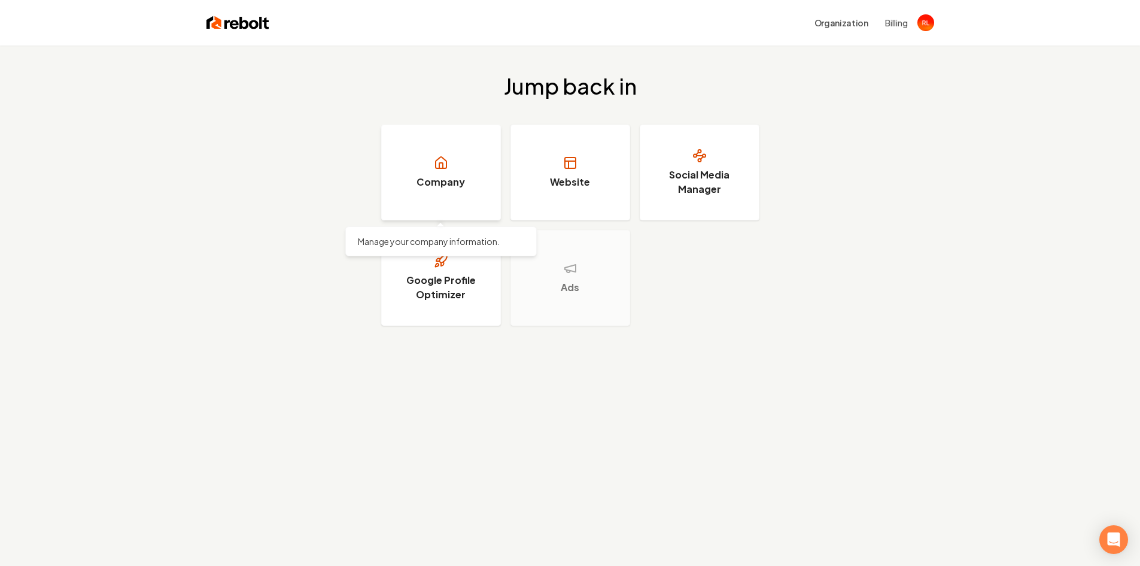
click at [439, 169] on icon at bounding box center [441, 163] width 14 height 14
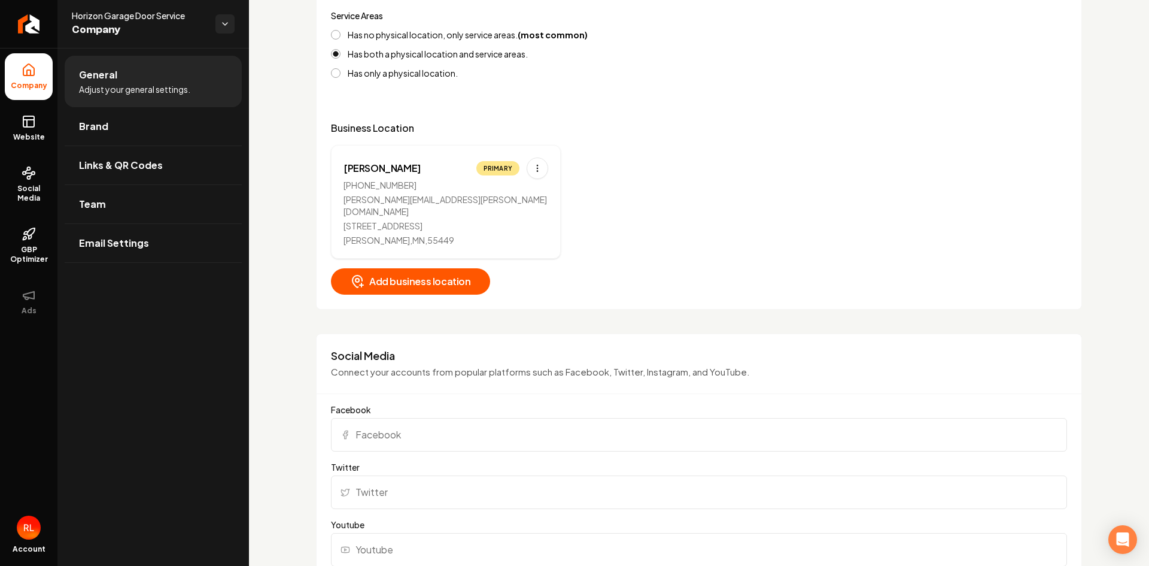
scroll to position [898, 0]
